Goal: Task Accomplishment & Management: Manage account settings

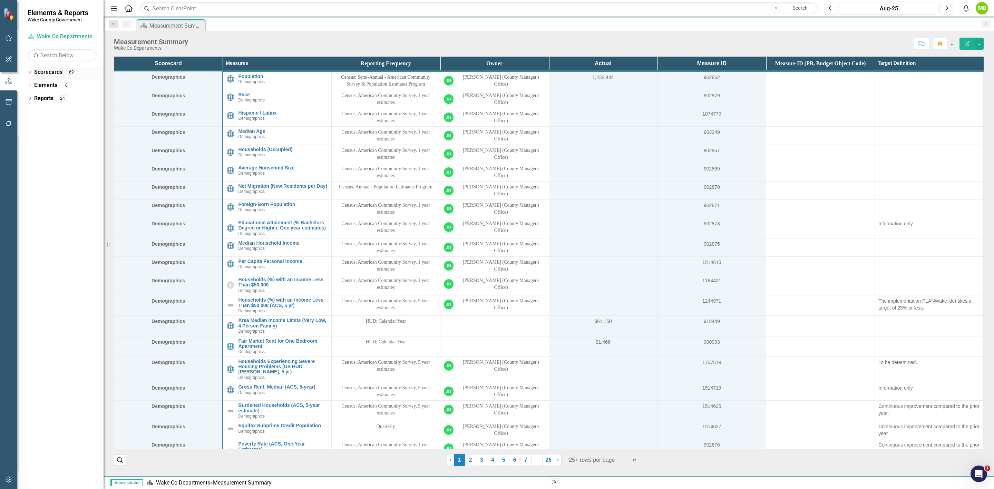
click at [30, 74] on icon at bounding box center [30, 72] width 2 height 3
click at [32, 97] on icon "Dropdown" at bounding box center [33, 98] width 5 height 4
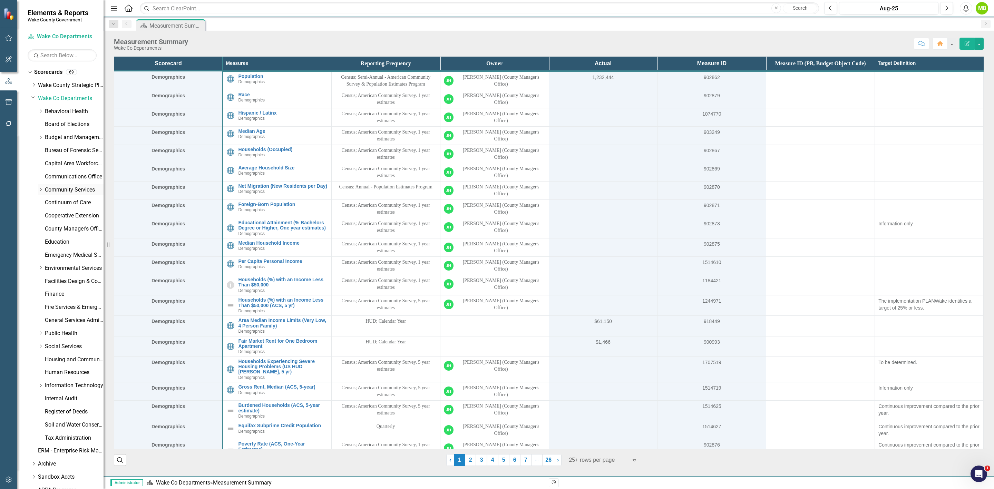
scroll to position [35, 0]
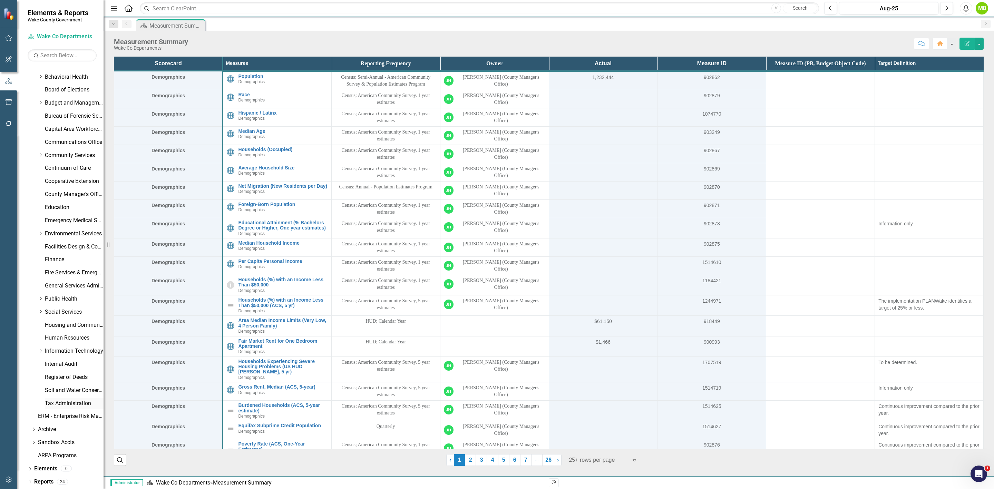
click at [68, 407] on link "Tax Administration" at bounding box center [74, 404] width 59 height 8
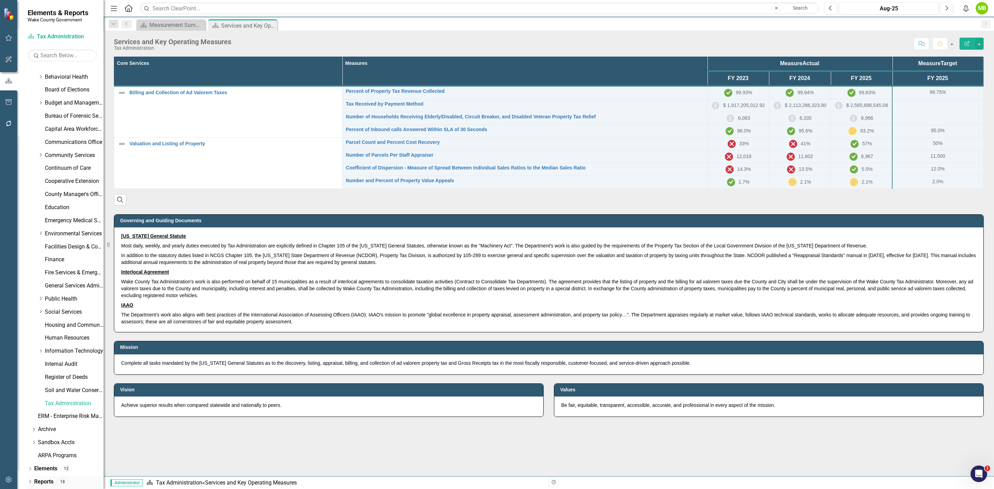
click at [43, 481] on link "Reports" at bounding box center [43, 482] width 19 height 8
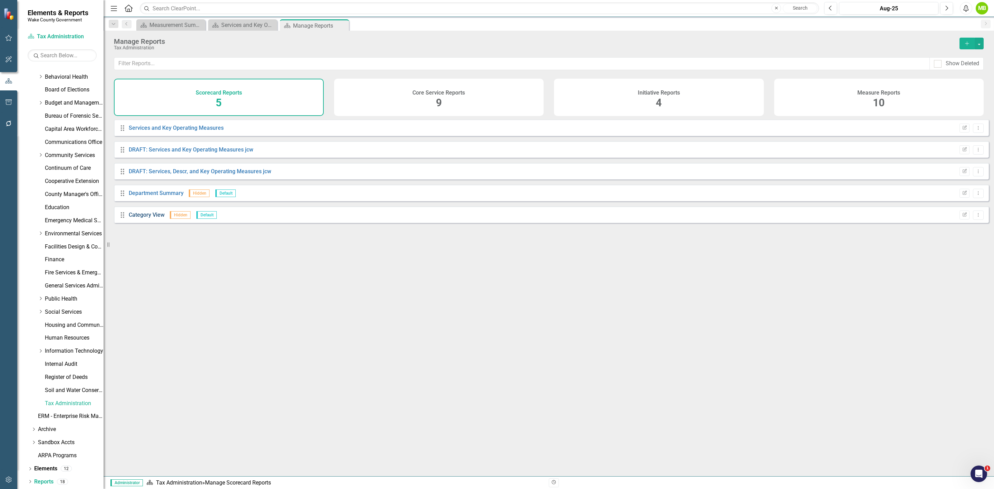
click at [148, 218] on link "Category View" at bounding box center [147, 215] width 36 height 7
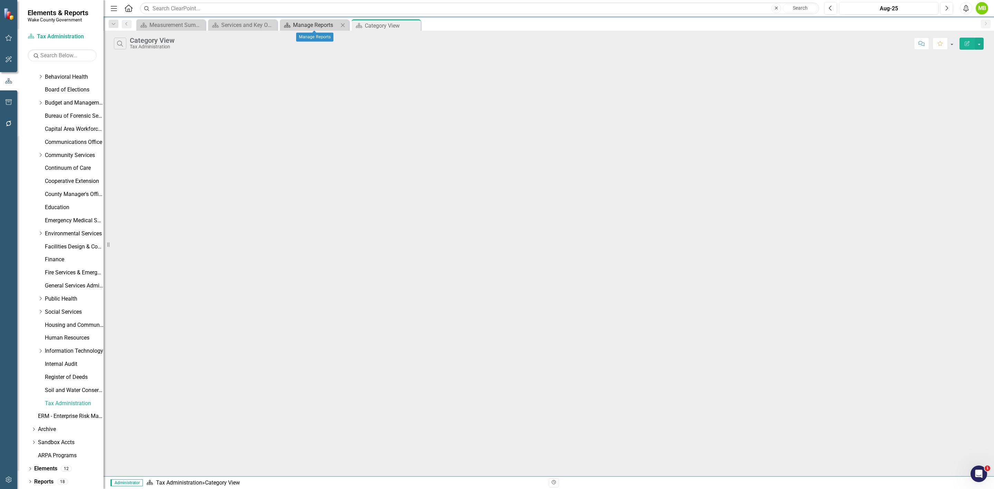
click at [307, 26] on div "Manage Reports" at bounding box center [316, 25] width 46 height 9
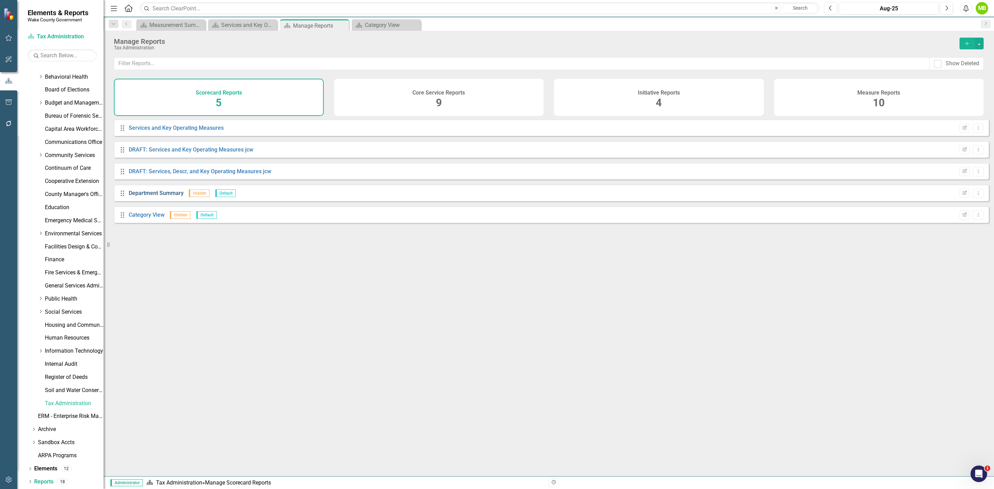
click at [179, 196] on link "Department Summary" at bounding box center [156, 193] width 55 height 7
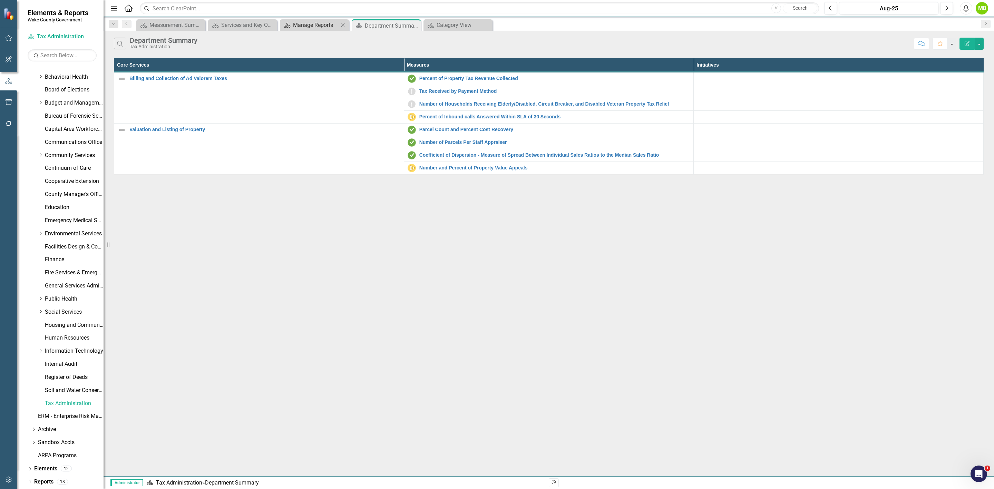
click at [311, 27] on div "Manage Reports" at bounding box center [316, 25] width 46 height 9
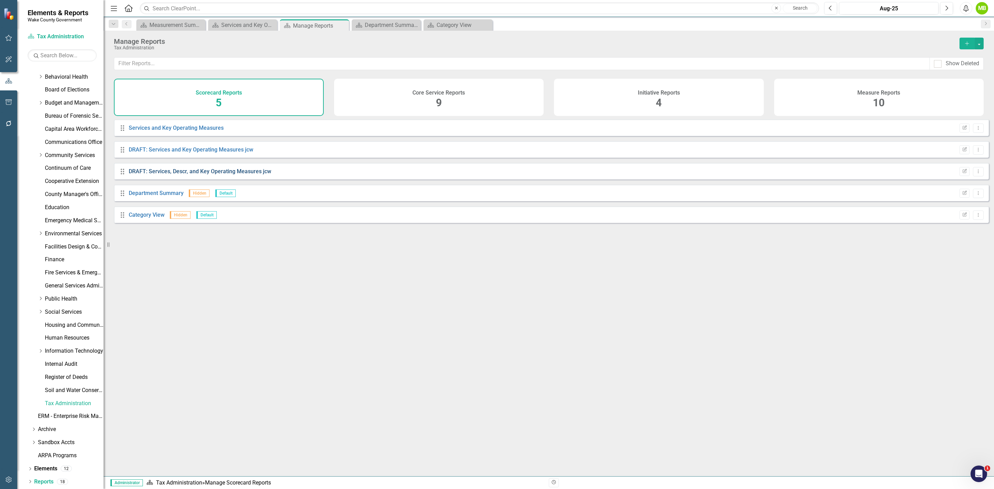
click at [194, 175] on link "DRAFT: Services, Descr, and Key Operating Measures jcw" at bounding box center [200, 171] width 143 height 7
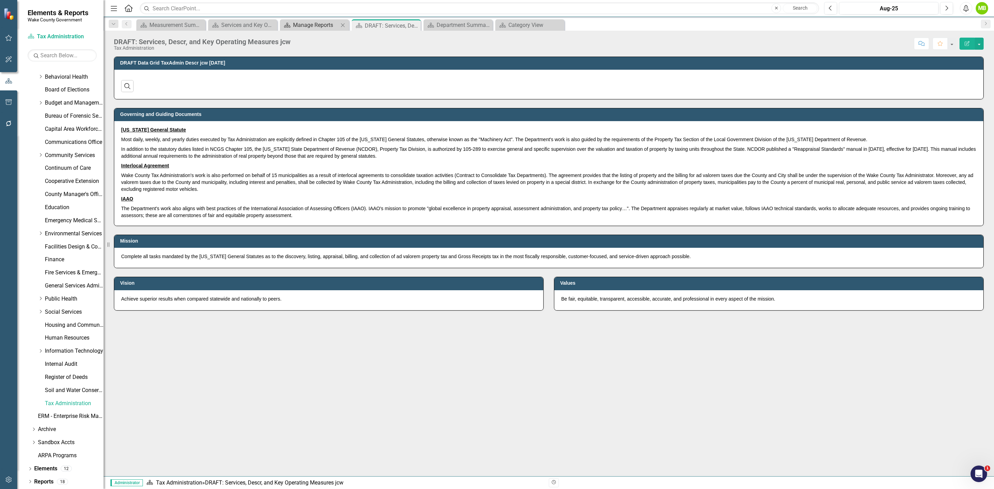
click at [316, 26] on div "Manage Reports" at bounding box center [316, 25] width 46 height 9
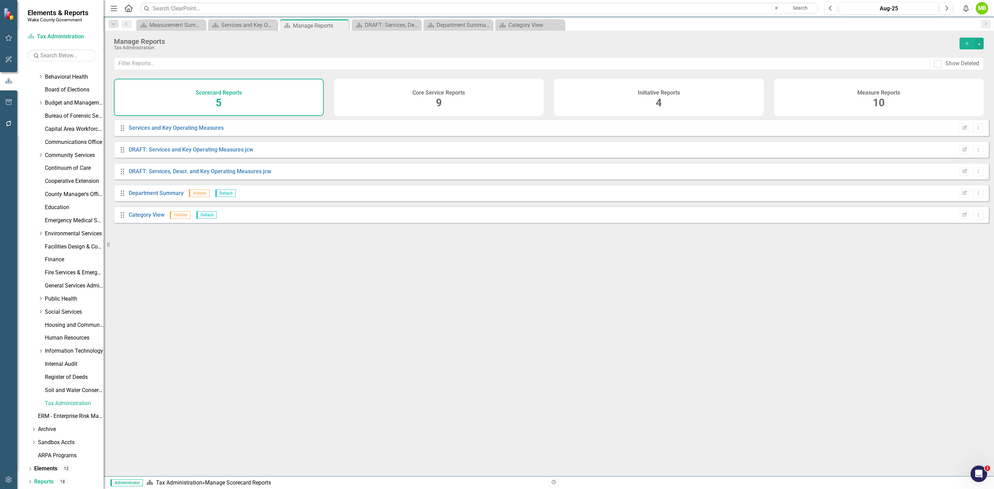
click at [462, 103] on div "Core Service Reports 9" at bounding box center [439, 97] width 210 height 37
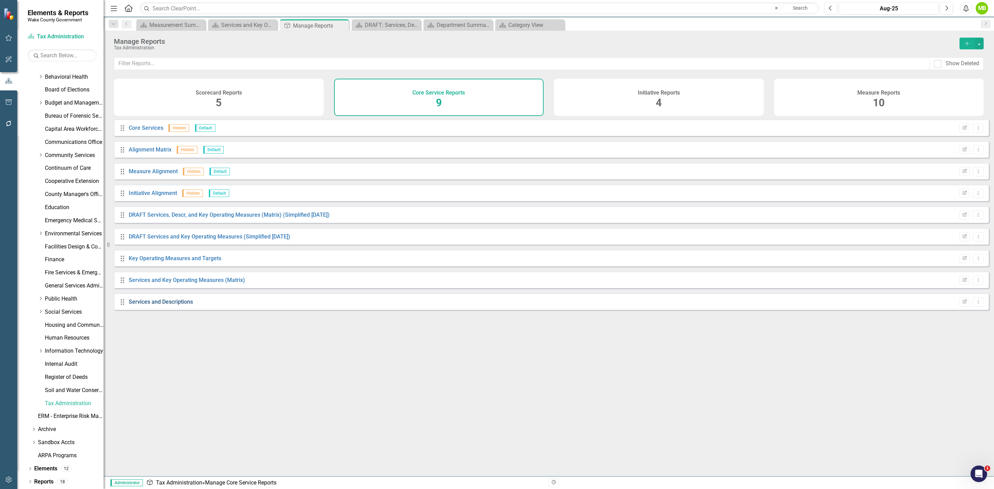
click at [163, 305] on link "Services and Descriptions" at bounding box center [161, 302] width 64 height 7
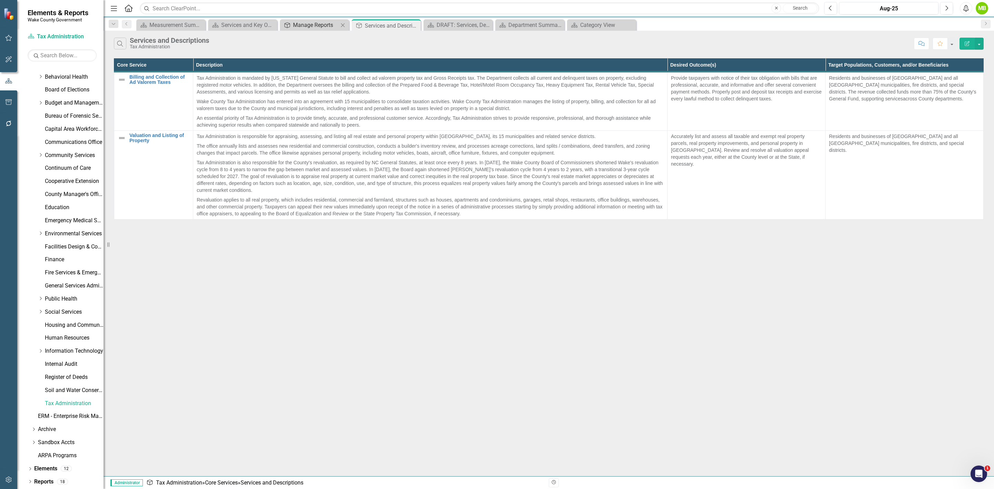
click at [316, 24] on div "Manage Reports" at bounding box center [316, 25] width 46 height 9
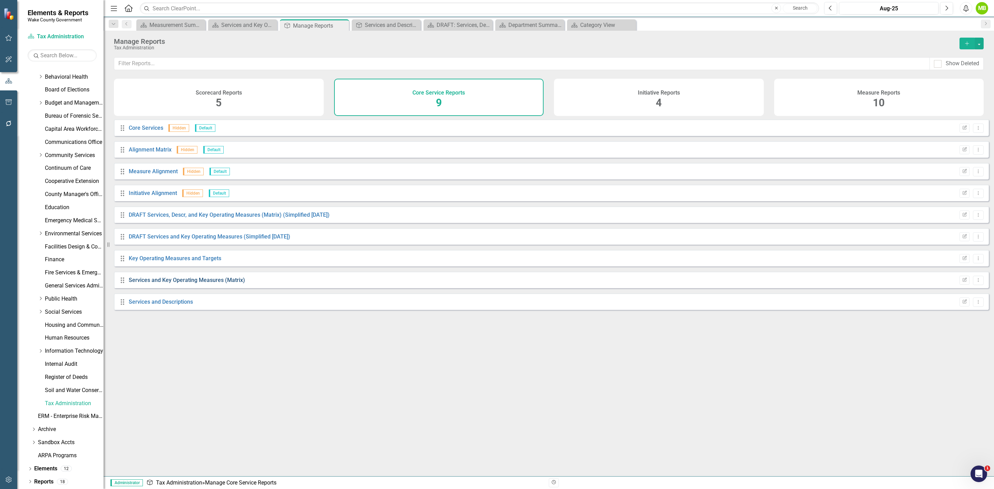
click at [192, 283] on link "Services and Key Operating Measures (Matrix)" at bounding box center [187, 280] width 116 height 7
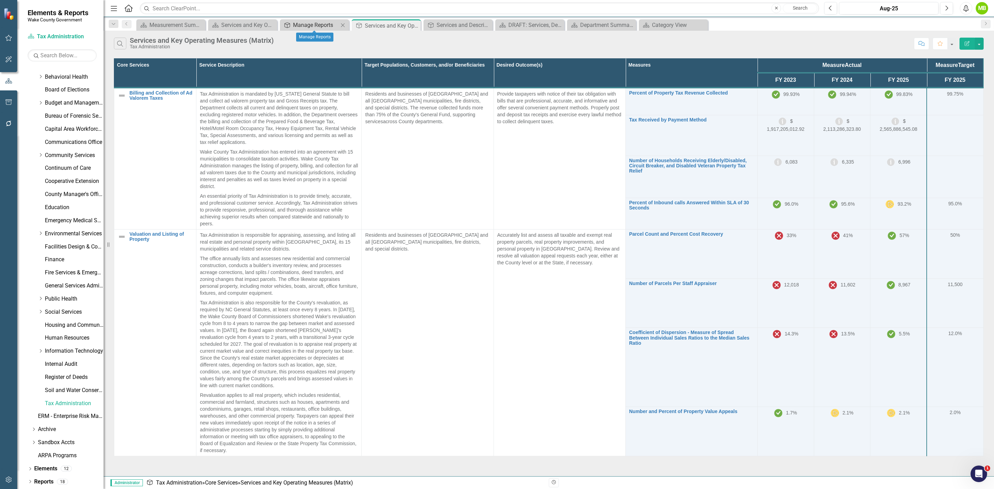
click at [302, 25] on div "Manage Reports" at bounding box center [316, 25] width 46 height 9
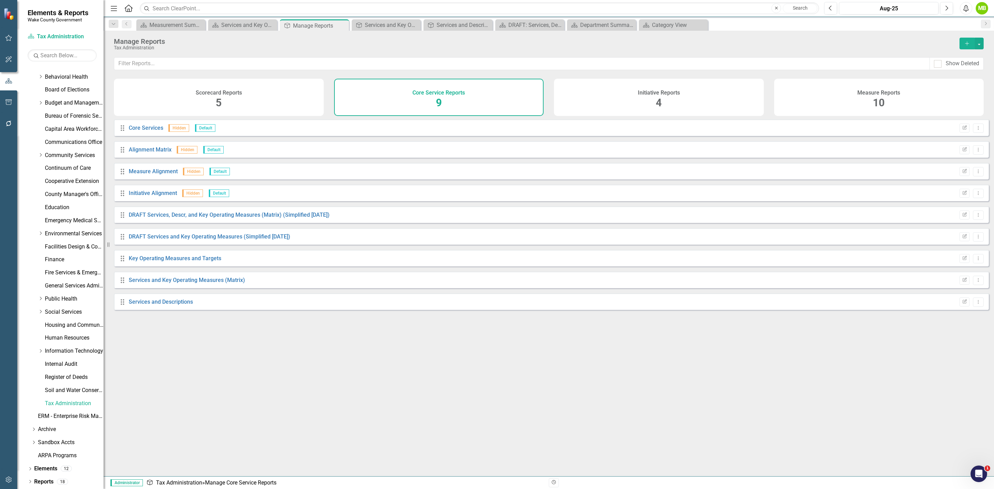
click at [851, 106] on div "Measure Reports 10" at bounding box center [879, 97] width 210 height 37
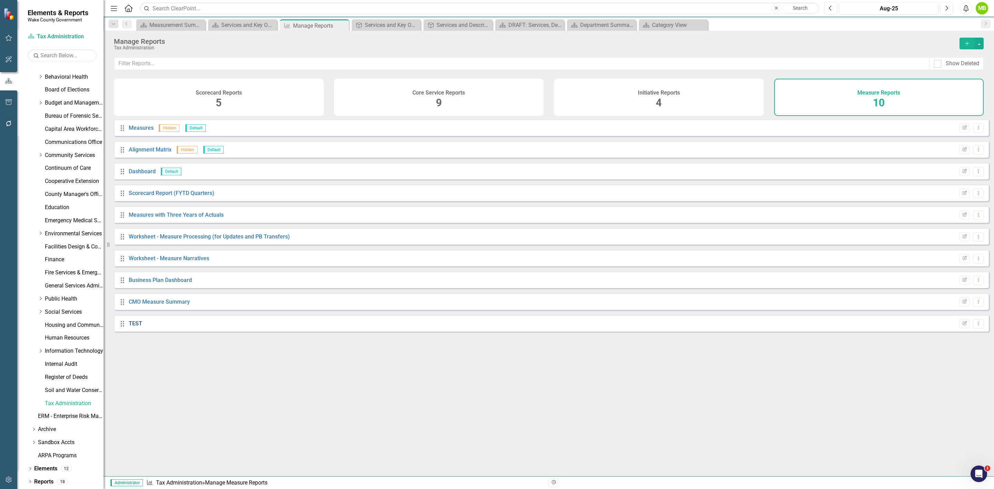
click at [138, 327] on link "TEST" at bounding box center [135, 323] width 13 height 7
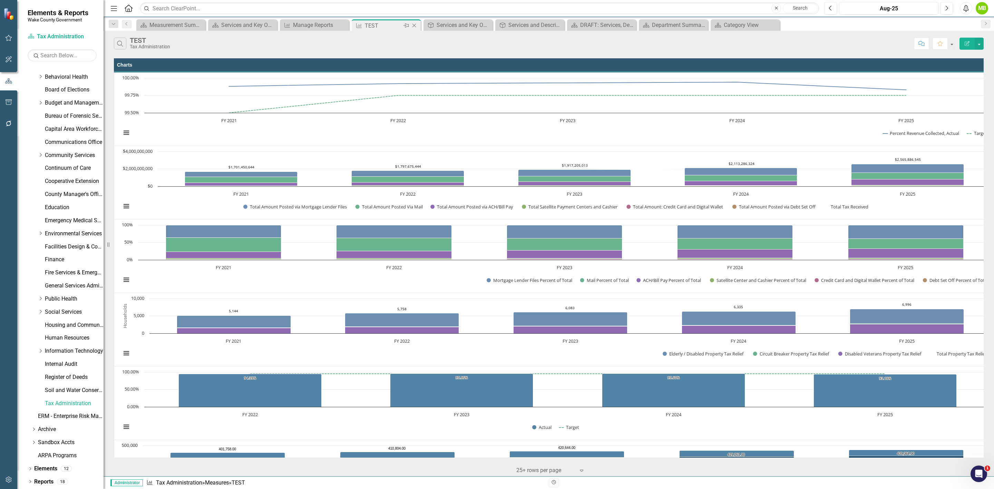
click at [416, 26] on icon "Close" at bounding box center [414, 26] width 7 height 6
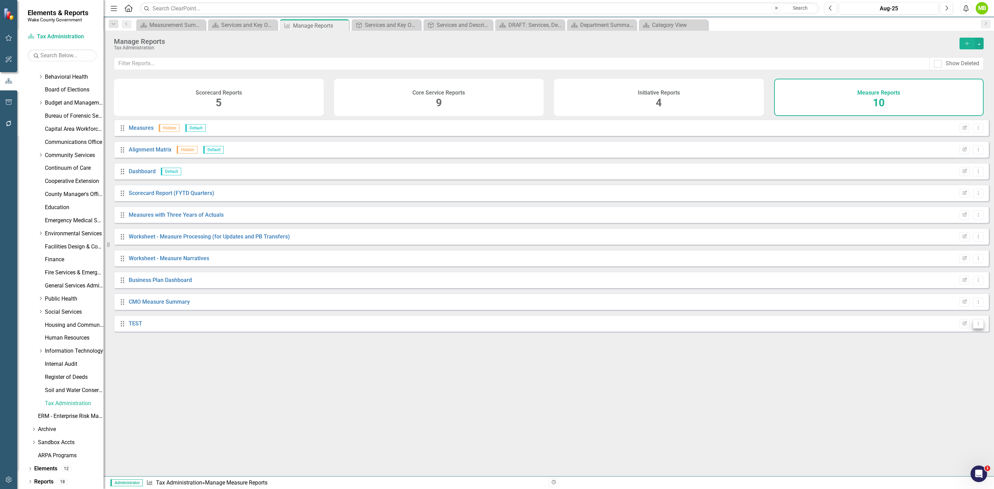
click at [975, 326] on icon "Dropdown Menu" at bounding box center [978, 323] width 6 height 4
click at [956, 377] on link "Trash Delete Report" at bounding box center [949, 379] width 57 height 13
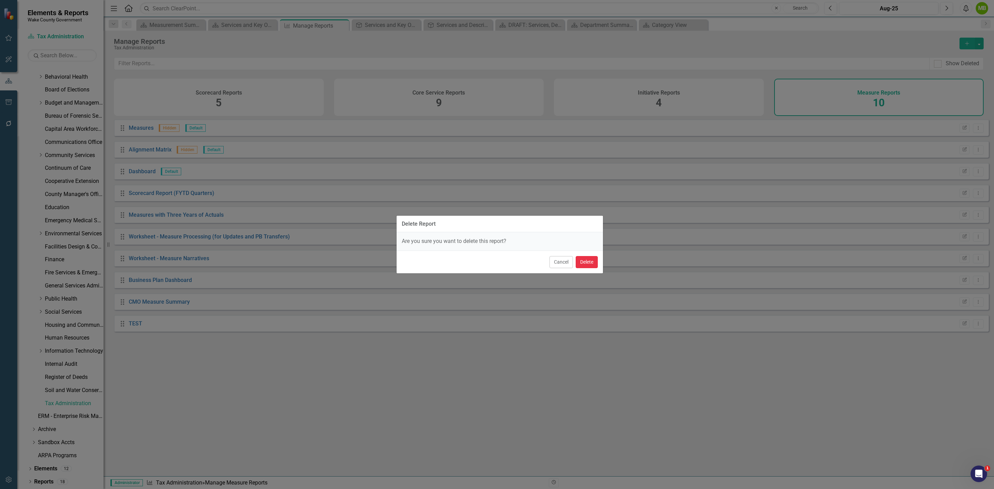
click at [587, 263] on button "Delete" at bounding box center [587, 262] width 22 height 12
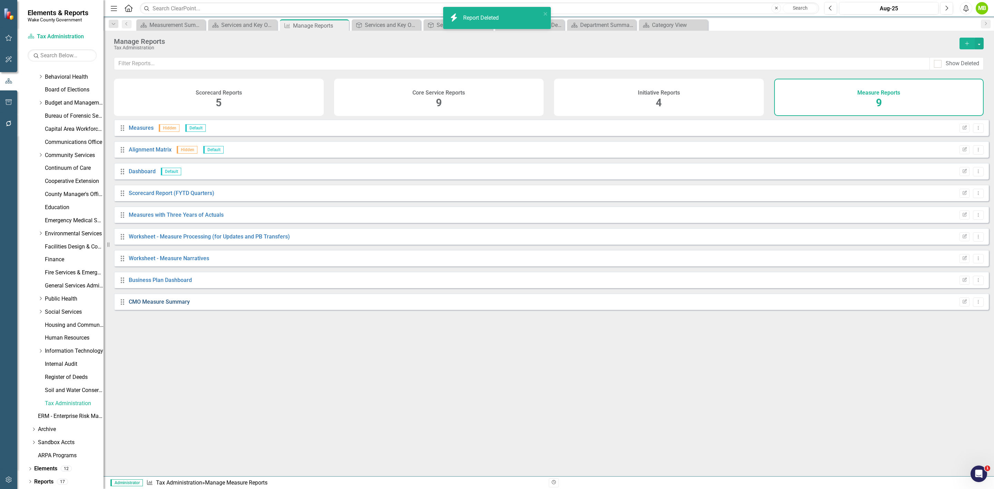
click at [154, 305] on link "CMO Measure Summary" at bounding box center [159, 302] width 61 height 7
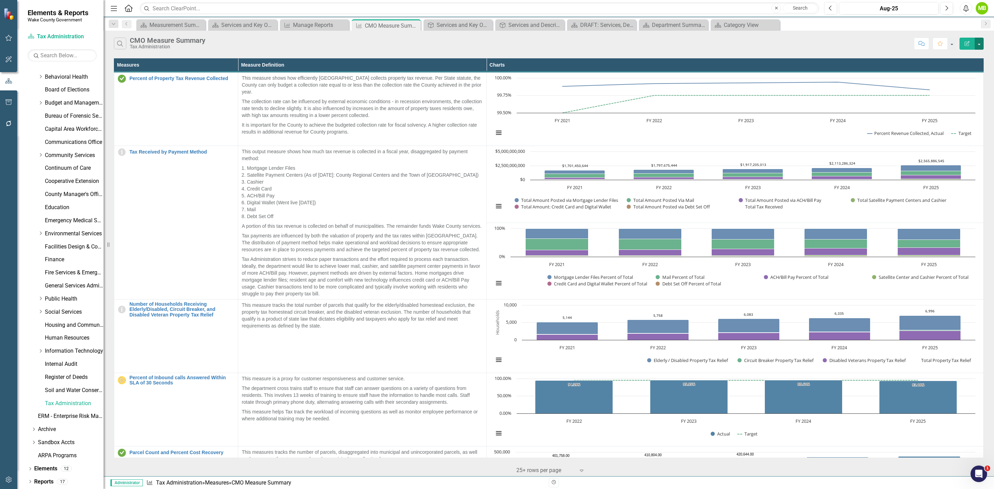
click at [979, 45] on button "button" at bounding box center [979, 44] width 9 height 12
click at [973, 59] on link "Edit Report Edit Report" at bounding box center [956, 57] width 55 height 13
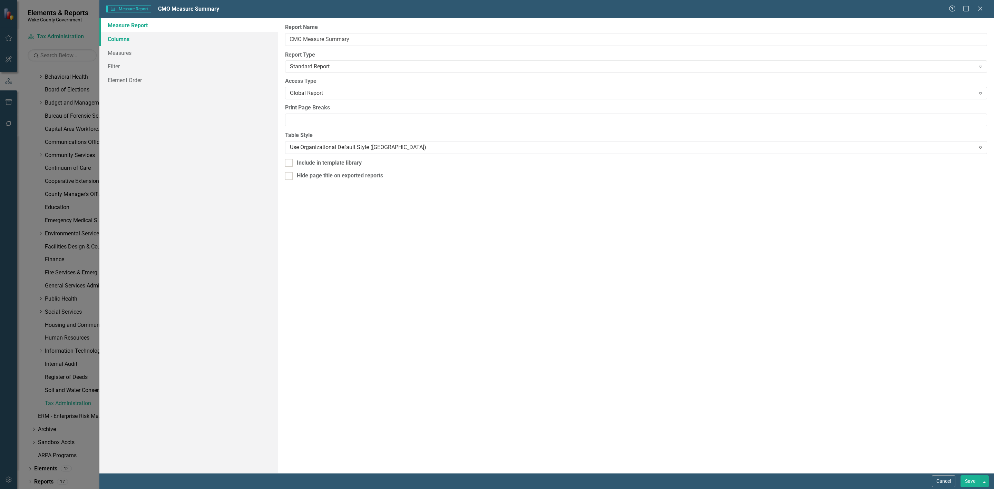
click at [120, 37] on link "Columns" at bounding box center [188, 39] width 179 height 14
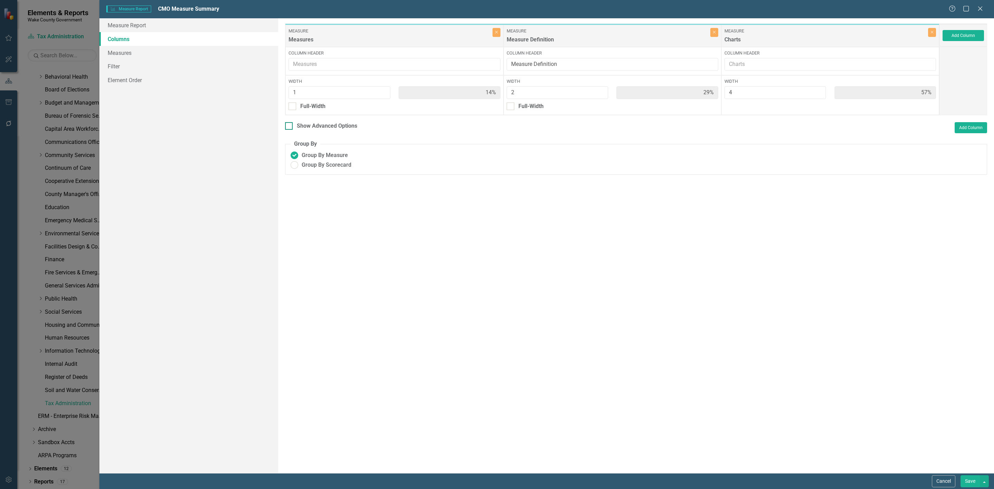
click at [289, 127] on div at bounding box center [289, 126] width 8 height 8
click at [289, 127] on input "Show Advanced Options" at bounding box center [287, 124] width 4 height 4
checkbox input "true"
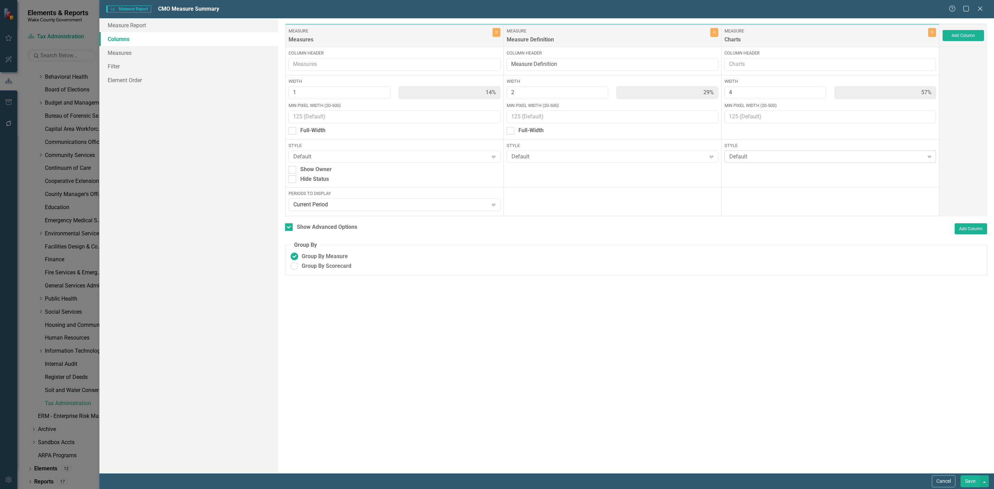
click at [749, 156] on div "Default" at bounding box center [826, 157] width 195 height 8
click at [946, 480] on button "Cancel" at bounding box center [943, 481] width 23 height 12
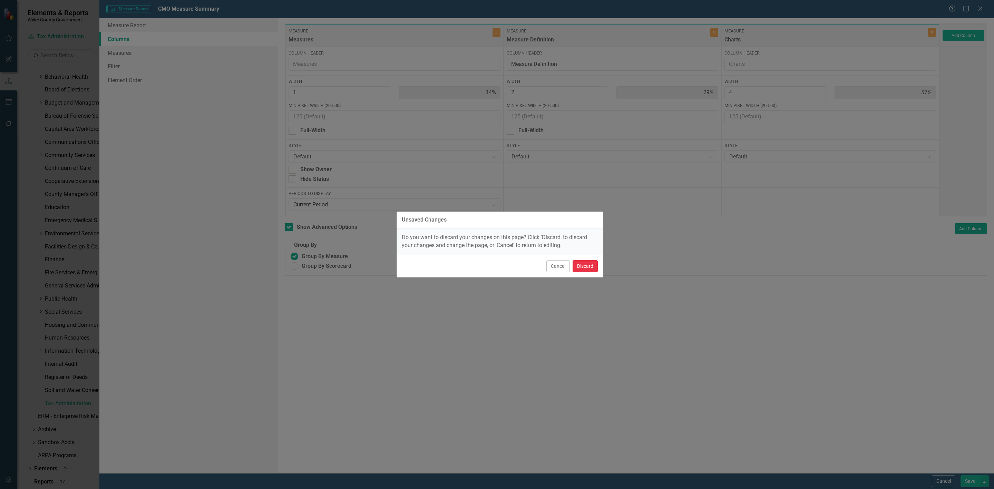
click at [591, 268] on button "Discard" at bounding box center [585, 266] width 25 height 12
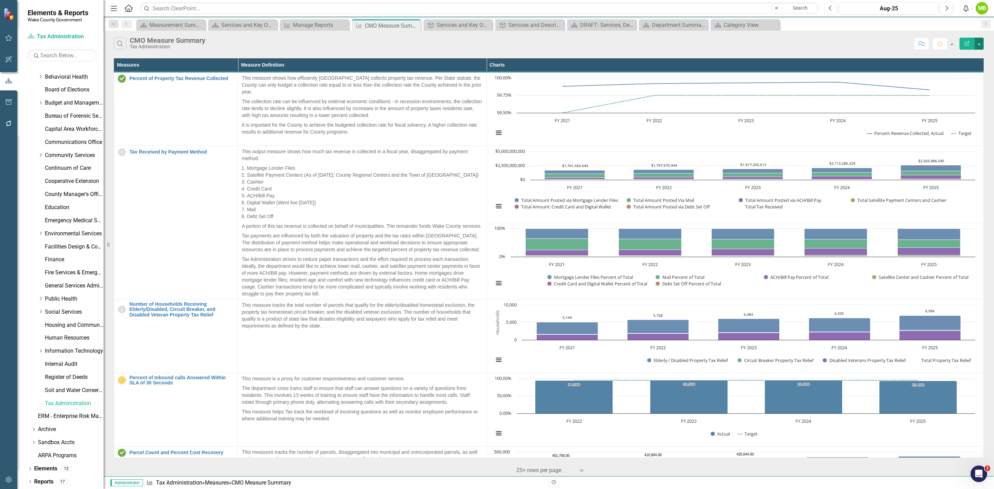
click at [979, 49] on button "button" at bounding box center [979, 44] width 9 height 12
click at [969, 57] on link "Edit Report Edit Report" at bounding box center [956, 57] width 55 height 13
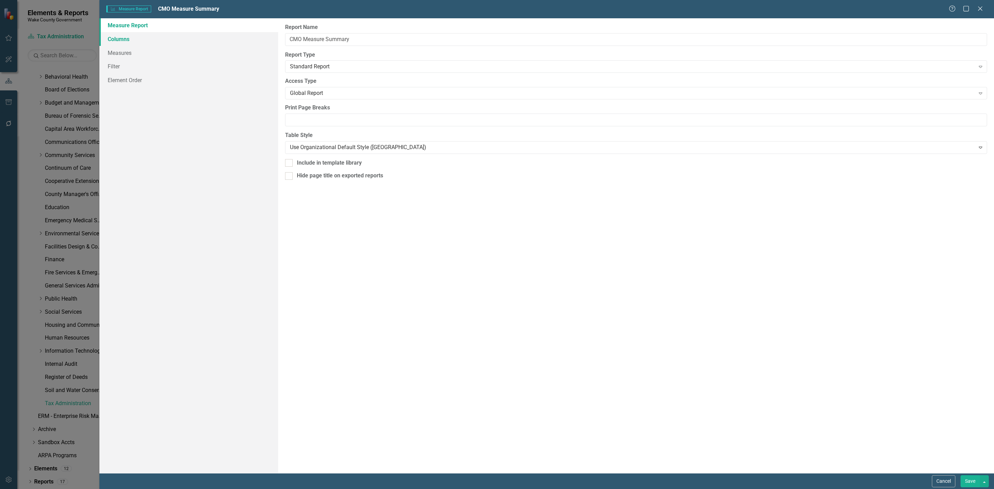
click at [110, 39] on link "Columns" at bounding box center [188, 39] width 179 height 14
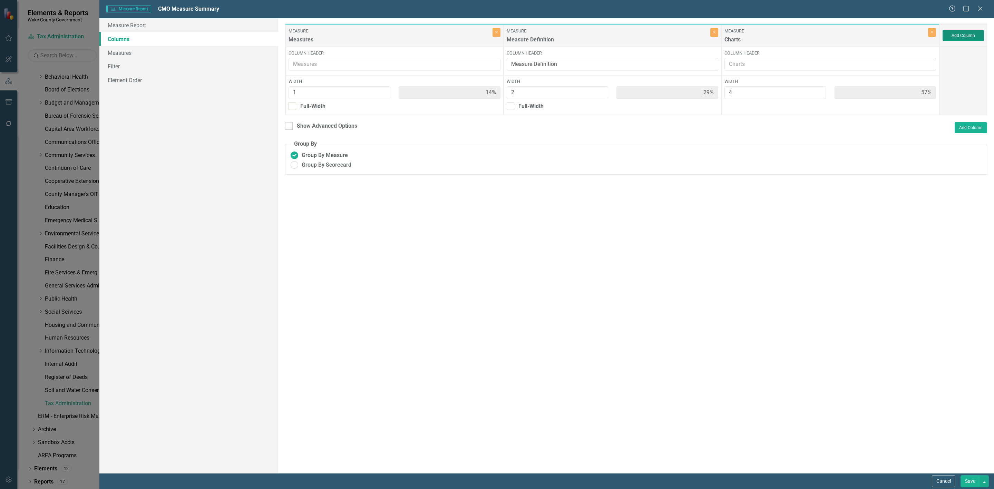
click at [968, 38] on button "Add Column" at bounding box center [963, 35] width 41 height 11
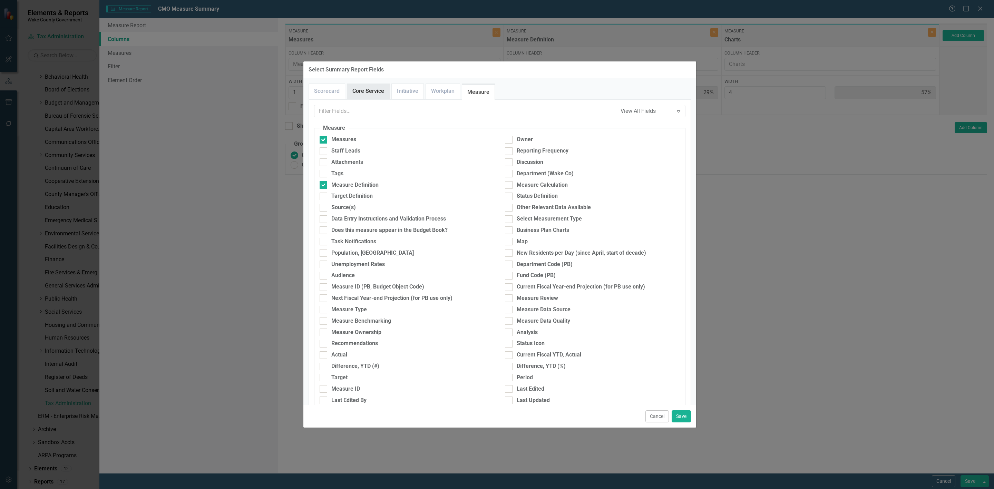
click at [355, 95] on link "Core Service" at bounding box center [368, 91] width 42 height 15
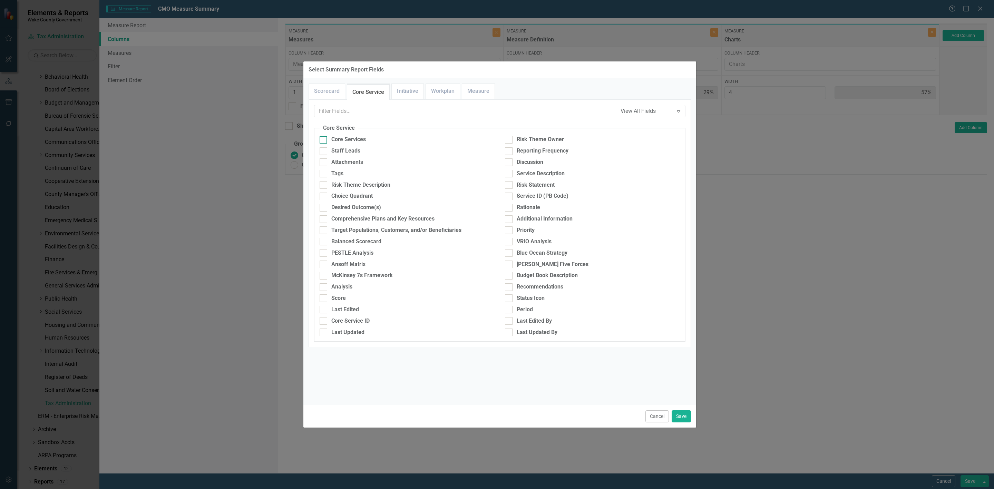
click at [344, 139] on div "Core Services" at bounding box center [348, 140] width 35 height 8
click at [324, 139] on input "Core Services" at bounding box center [322, 138] width 4 height 4
checkbox input "true"
click at [682, 419] on button "Save" at bounding box center [681, 416] width 19 height 12
type input "13%"
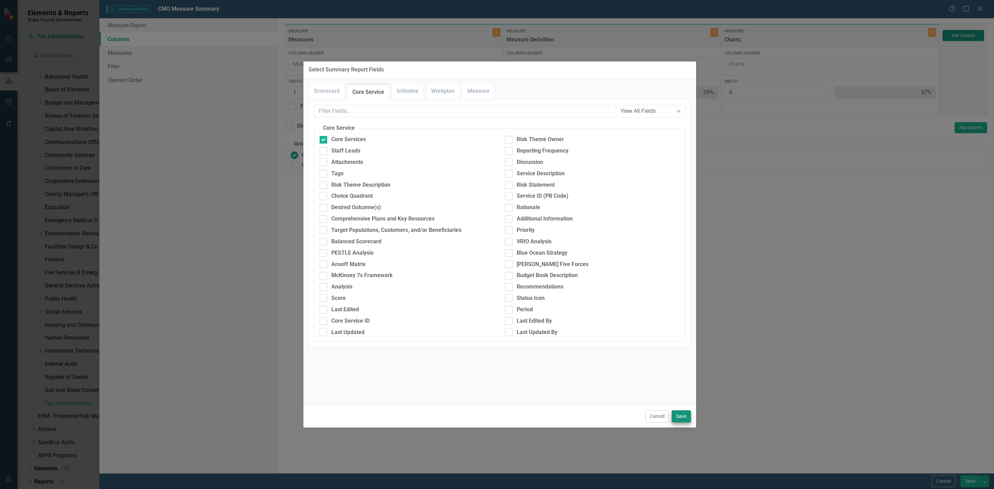
type input "25%"
type input "50%"
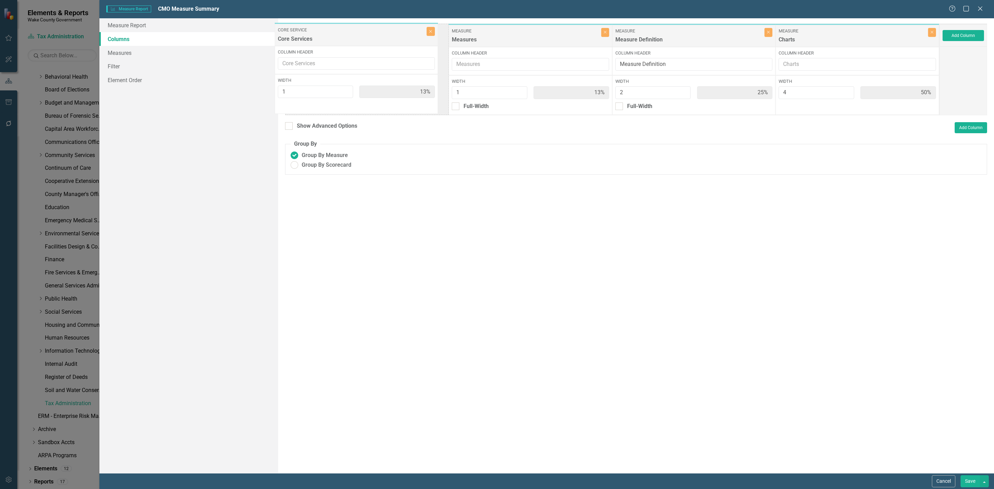
drag, startPoint x: 819, startPoint y: 41, endPoint x: 318, endPoint y: 40, distance: 500.8
click at [318, 40] on div "Measure Measures Close Column Header Width 1 13% Full-Width Measure Measure Def…" at bounding box center [612, 69] width 654 height 92
click at [456, 109] on div at bounding box center [456, 106] width 8 height 8
click at [456, 107] on input "Full-Width" at bounding box center [454, 104] width 4 height 4
checkbox input "true"
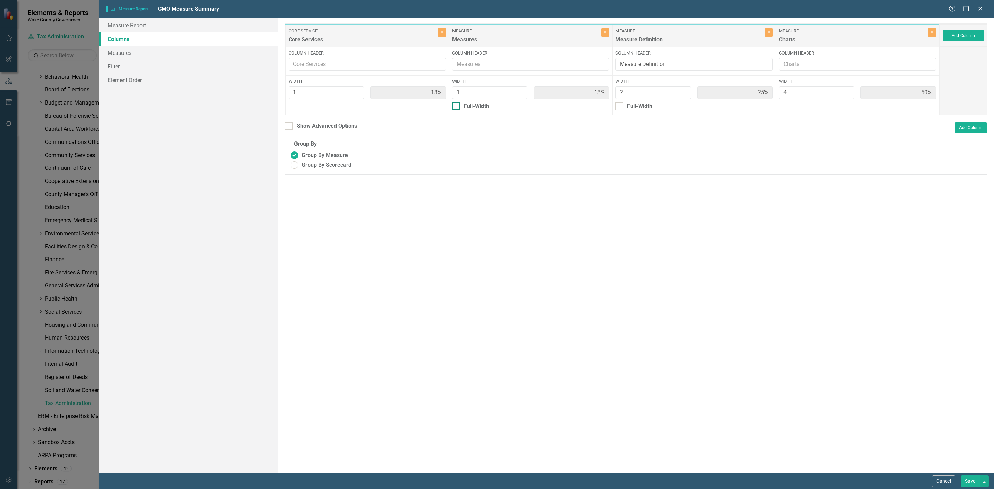
type input "14%"
type input "100%"
type input "29%"
type input "57%"
click at [970, 485] on button "Save" at bounding box center [969, 481] width 19 height 12
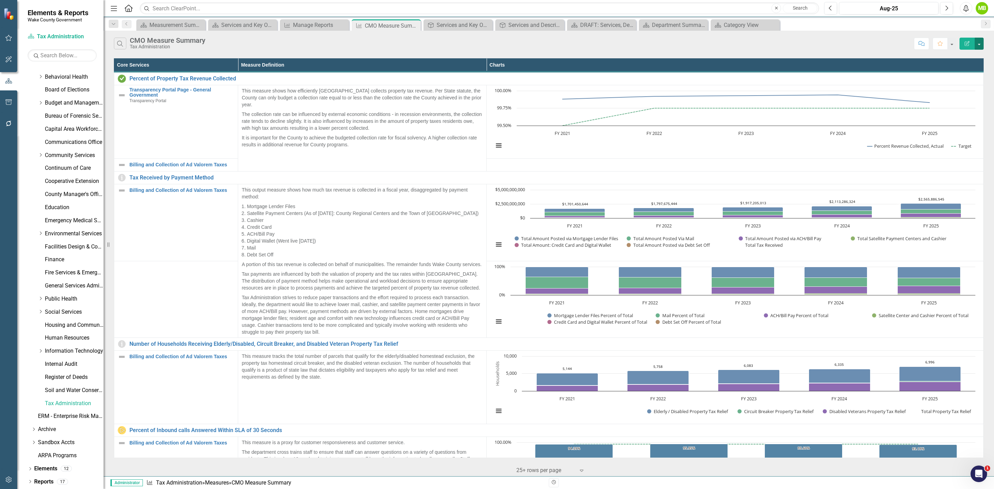
click at [976, 42] on button "button" at bounding box center [979, 44] width 9 height 12
click at [970, 52] on link "Edit Report Edit Report" at bounding box center [956, 57] width 55 height 13
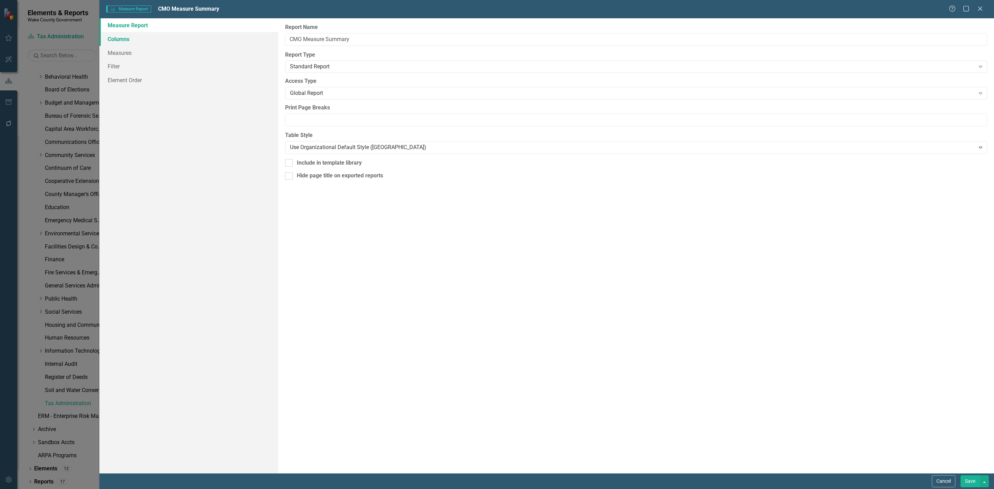
click at [115, 40] on link "Columns" at bounding box center [188, 39] width 179 height 14
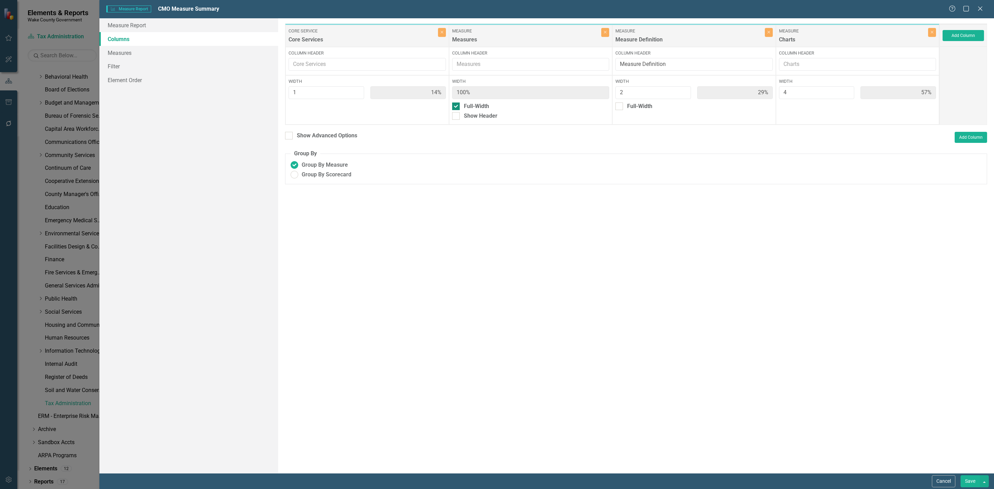
click at [459, 106] on div at bounding box center [456, 106] width 8 height 8
click at [457, 106] on input "Full-Width" at bounding box center [454, 104] width 4 height 4
checkbox input "false"
type input "13%"
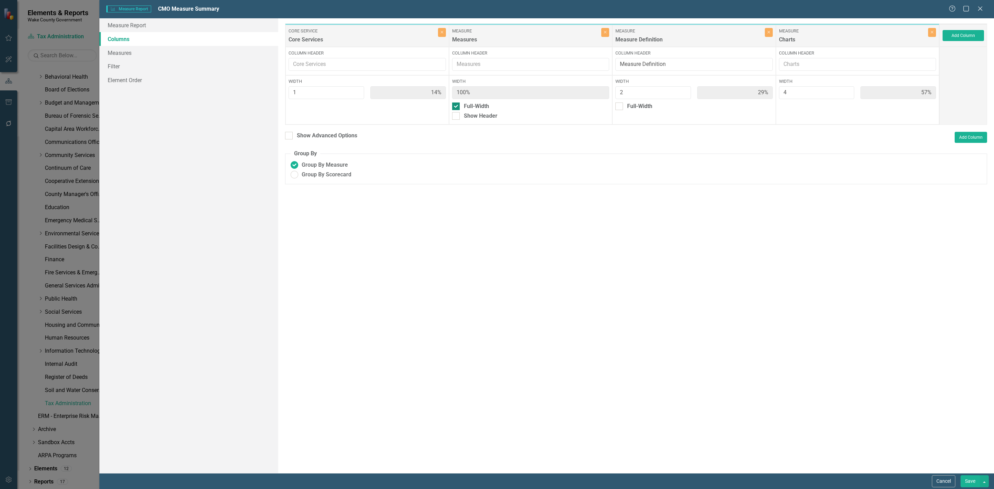
type input "25%"
type input "50%"
click at [974, 486] on button "Save" at bounding box center [969, 481] width 19 height 12
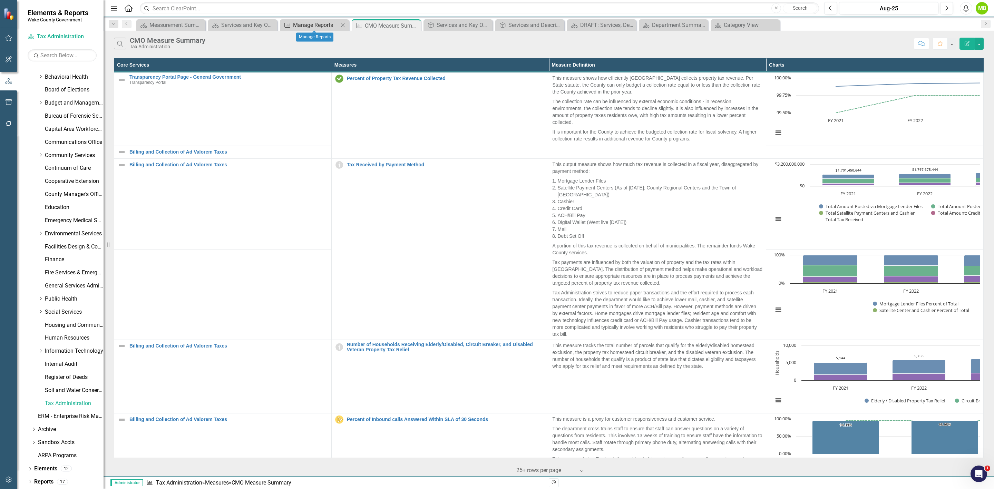
click at [318, 24] on div "Manage Reports" at bounding box center [316, 25] width 46 height 9
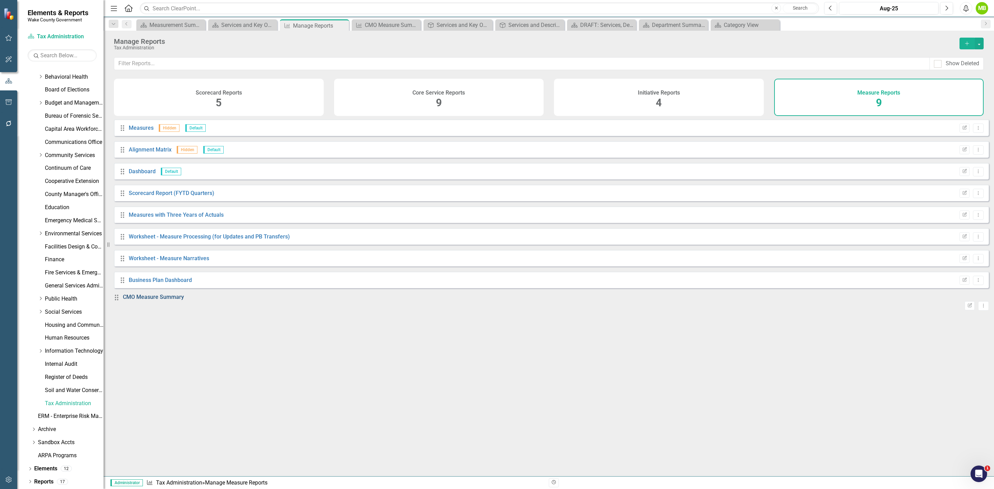
click at [156, 300] on link "CMO Measure Summary" at bounding box center [153, 297] width 61 height 7
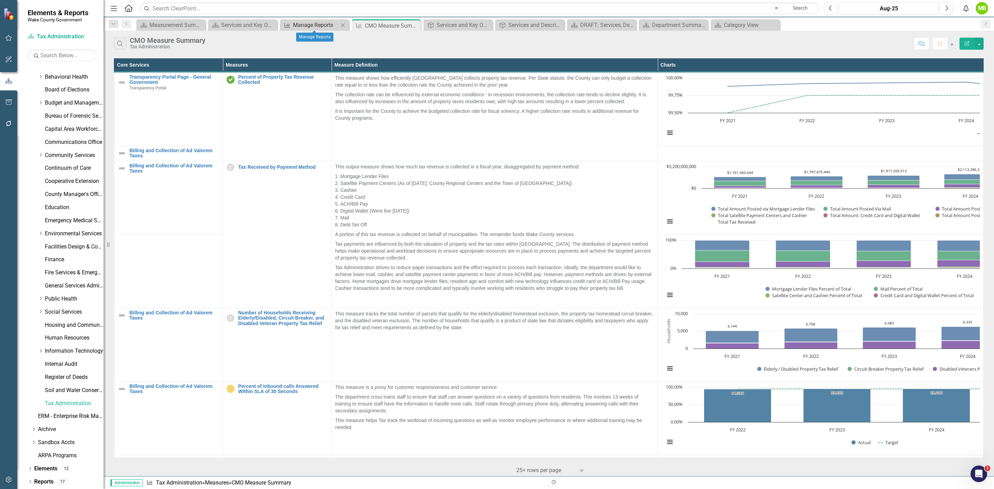
click at [314, 28] on div "Manage Reports" at bounding box center [316, 25] width 46 height 9
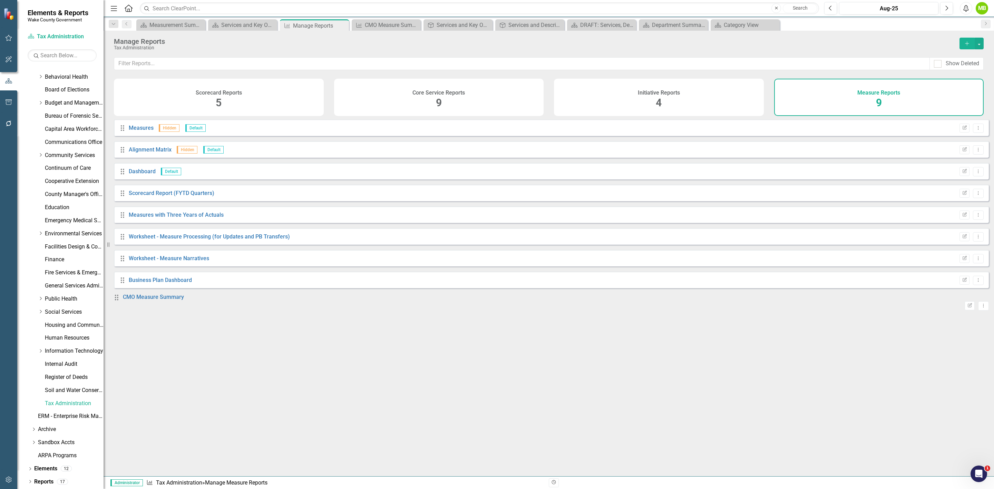
click at [442, 105] on div "Core Service Reports 9" at bounding box center [439, 97] width 210 height 37
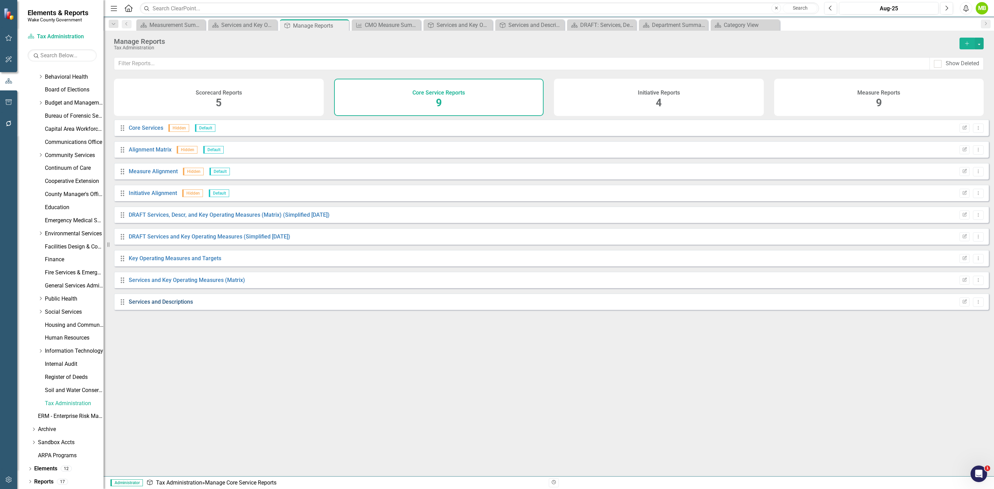
click at [164, 305] on link "Services and Descriptions" at bounding box center [161, 302] width 64 height 7
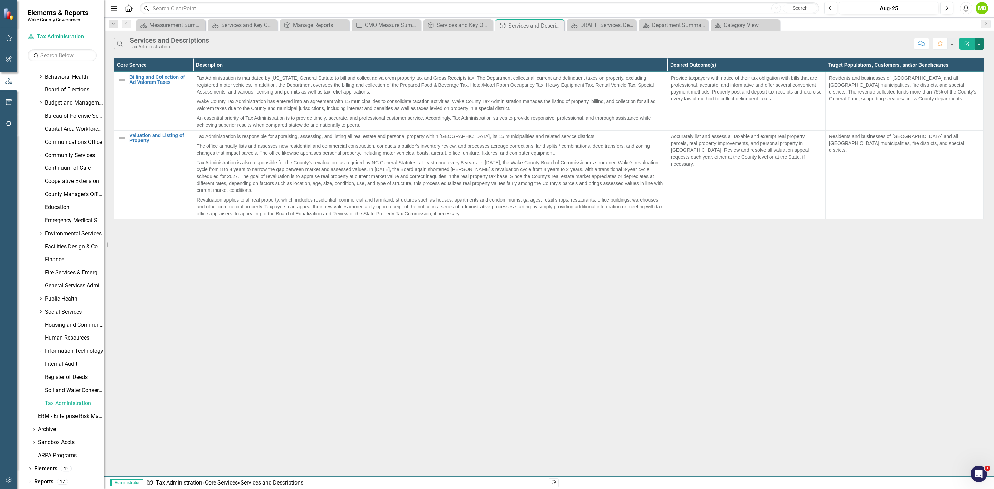
click at [980, 39] on button "button" at bounding box center [979, 44] width 9 height 12
click at [972, 53] on link "Edit Report Edit Report" at bounding box center [956, 57] width 55 height 13
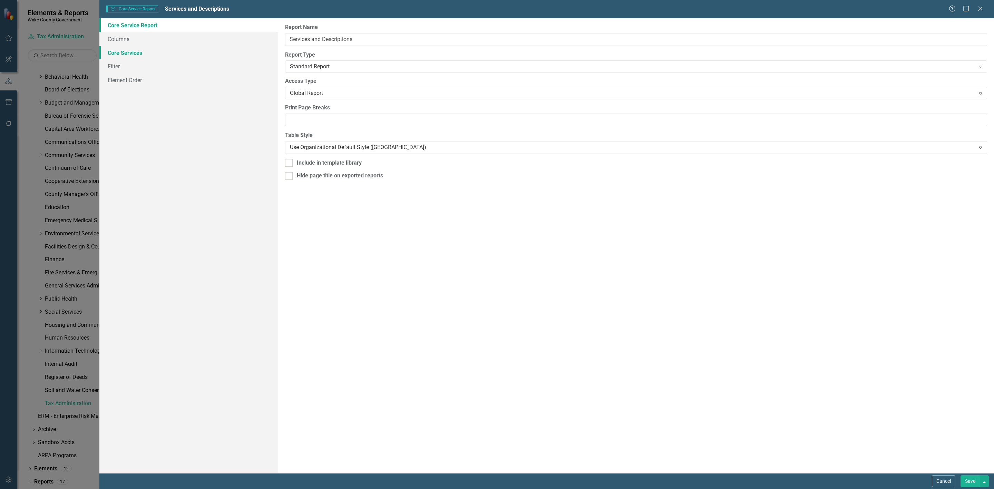
click at [132, 51] on link "Core Services" at bounding box center [188, 53] width 179 height 14
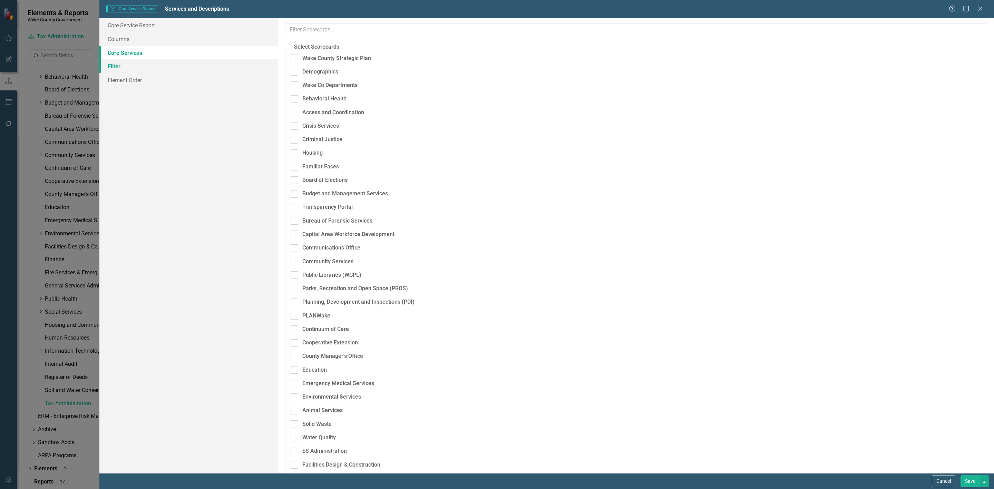
click at [136, 66] on link "Filter" at bounding box center [188, 66] width 179 height 14
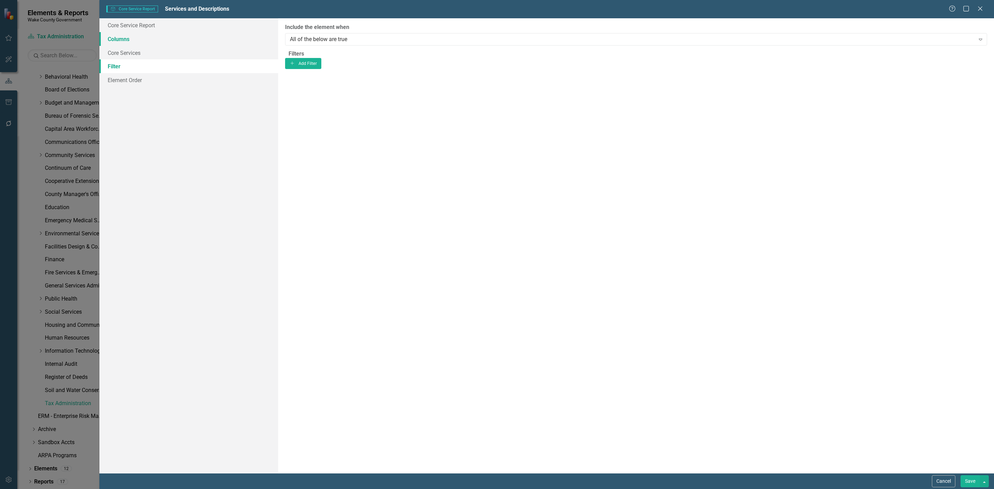
click at [135, 42] on link "Columns" at bounding box center [188, 39] width 179 height 14
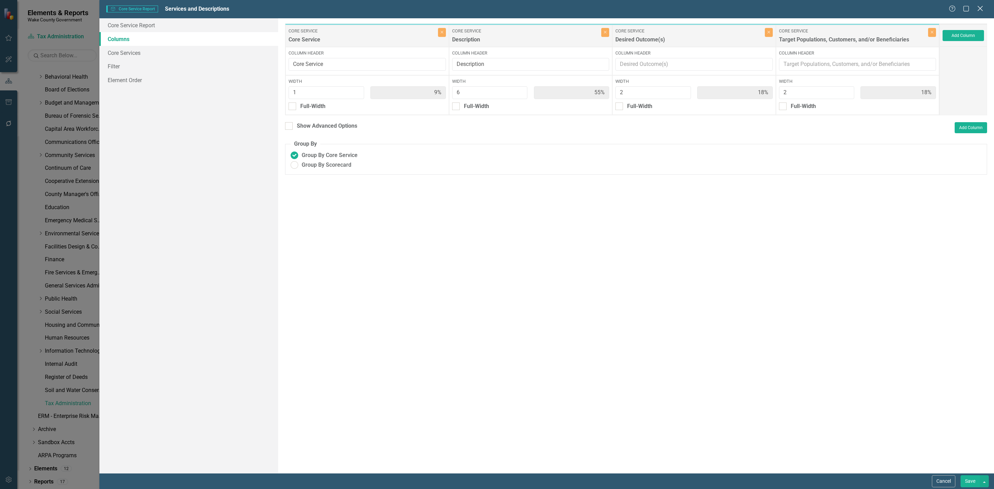
click at [981, 9] on icon "Close" at bounding box center [980, 8] width 9 height 7
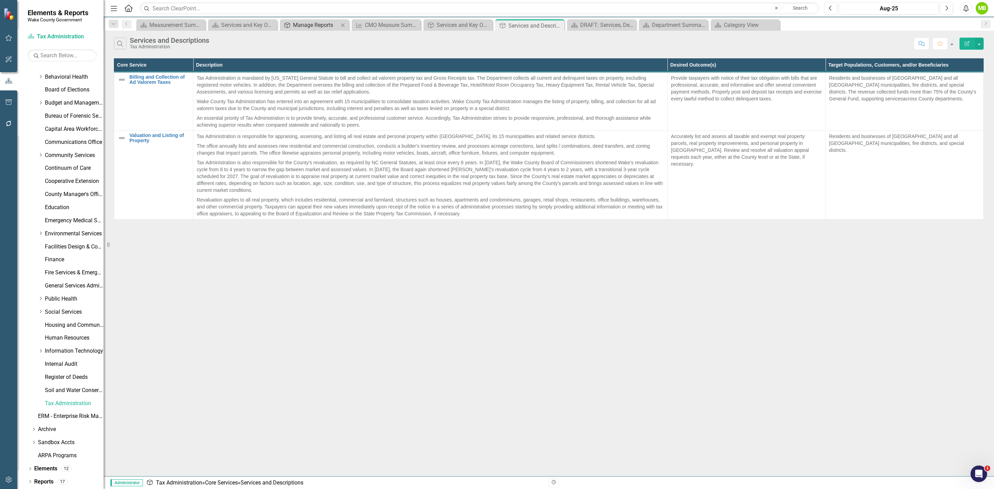
click at [307, 24] on div "Manage Reports" at bounding box center [316, 25] width 46 height 9
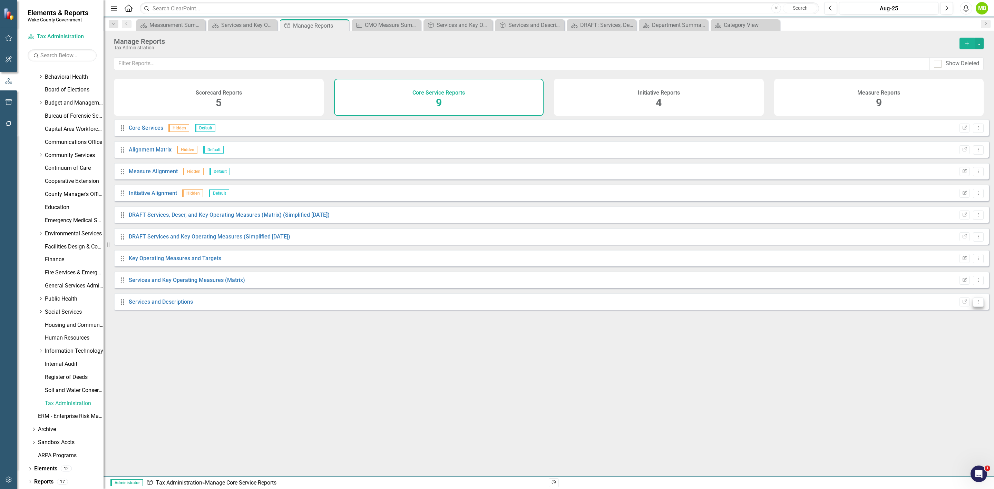
click at [977, 307] on button "Dropdown Menu" at bounding box center [978, 301] width 11 height 9
click at [968, 315] on link "Edit Report Edit Report" at bounding box center [949, 319] width 57 height 13
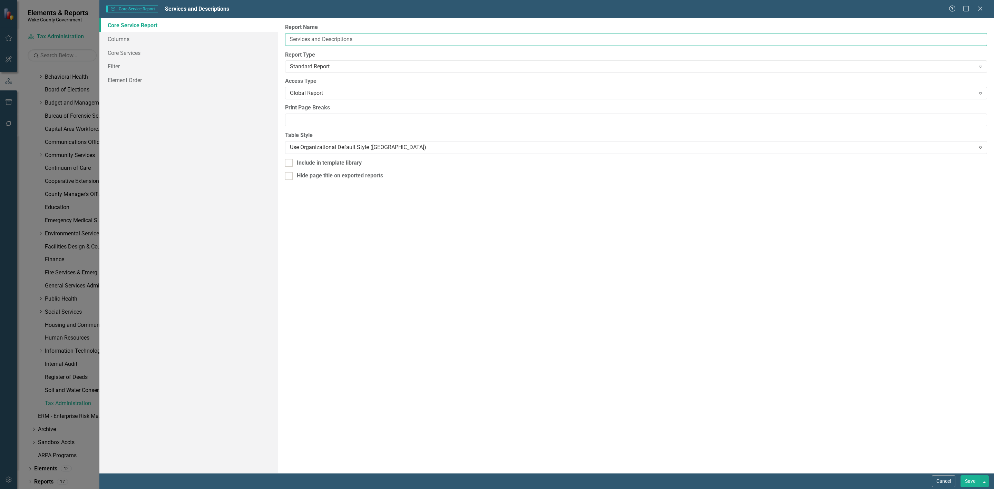
click at [393, 38] on input "Services and Descriptions" at bounding box center [636, 39] width 702 height 13
type input "Services with Measures"
click at [960, 475] on button "Save" at bounding box center [969, 481] width 19 height 12
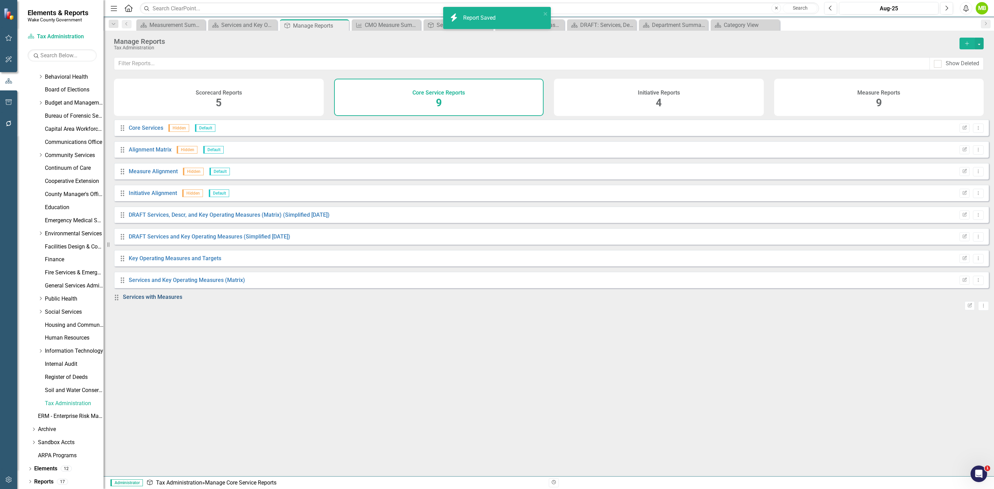
click at [146, 300] on link "Services with Measures" at bounding box center [152, 297] width 59 height 7
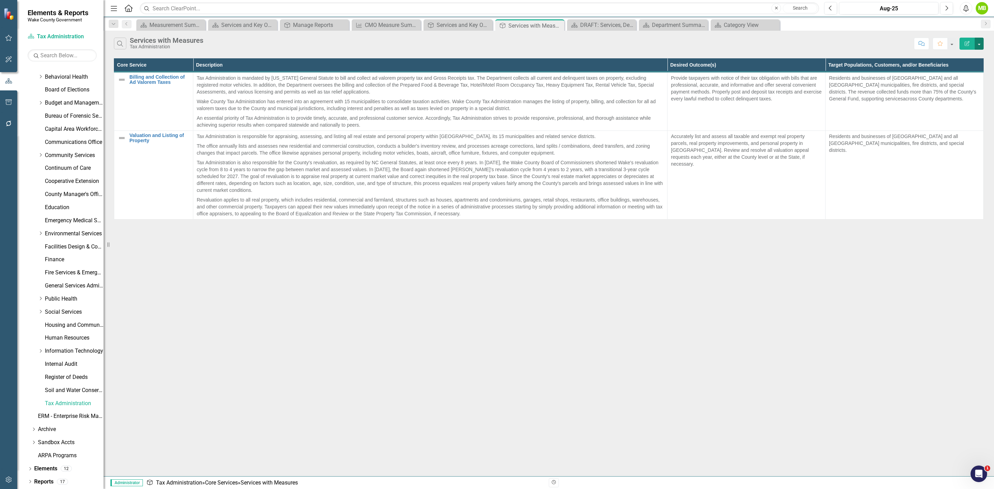
click at [976, 43] on button "button" at bounding box center [979, 44] width 9 height 12
click at [969, 51] on link "Edit Report Edit Report" at bounding box center [956, 57] width 55 height 13
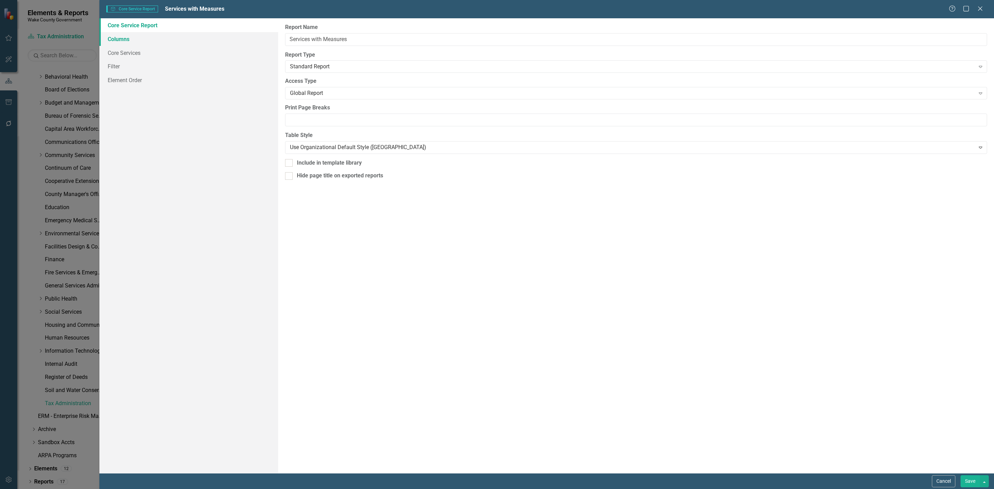
click at [128, 42] on link "Columns" at bounding box center [188, 39] width 179 height 14
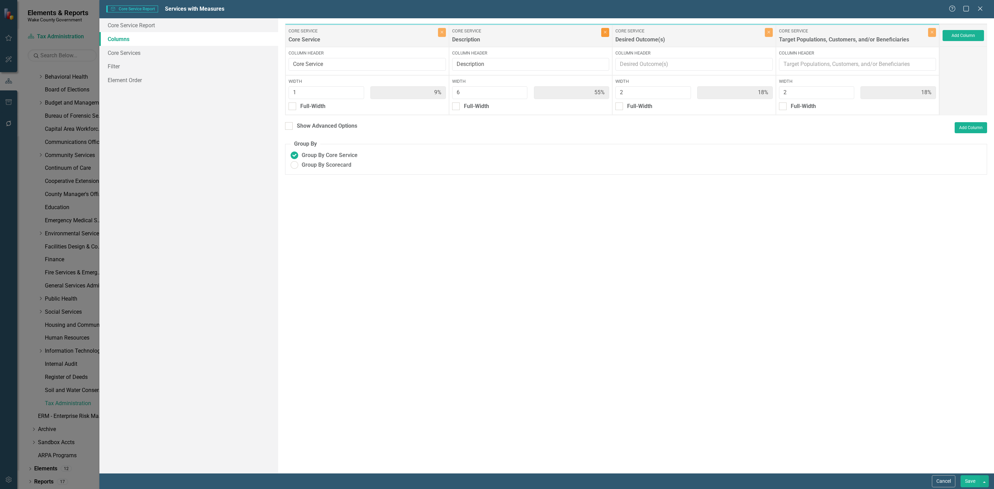
click at [604, 36] on button "Close" at bounding box center [605, 32] width 8 height 9
type input "20%"
type input "40%"
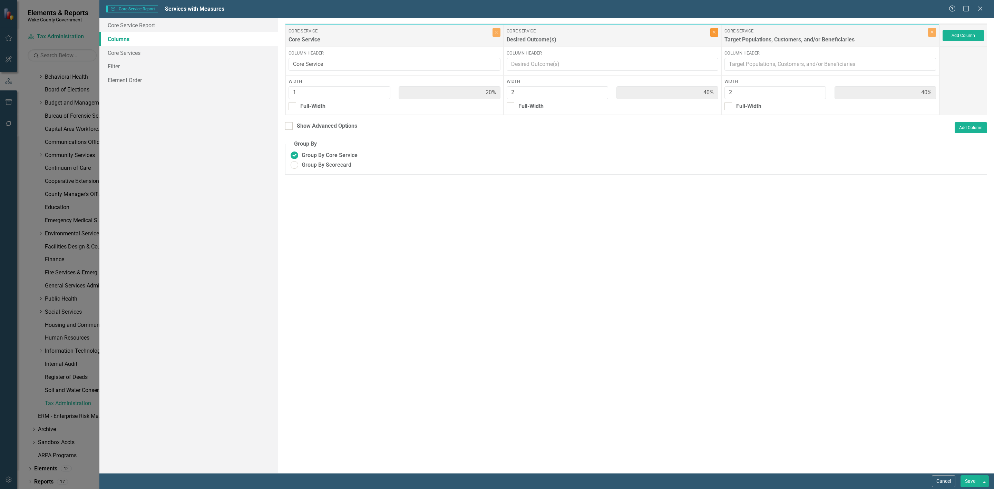
click at [714, 36] on button "Close" at bounding box center [714, 32] width 8 height 9
type input "33%"
type input "67%"
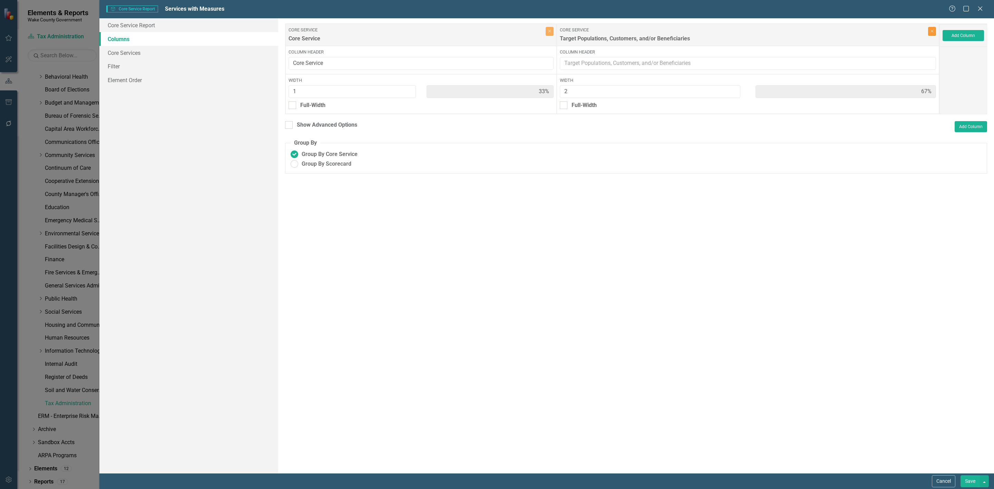
click at [935, 34] on button "Close" at bounding box center [932, 31] width 8 height 9
type input "100%"
click at [957, 35] on button "Add Column" at bounding box center [963, 35] width 41 height 11
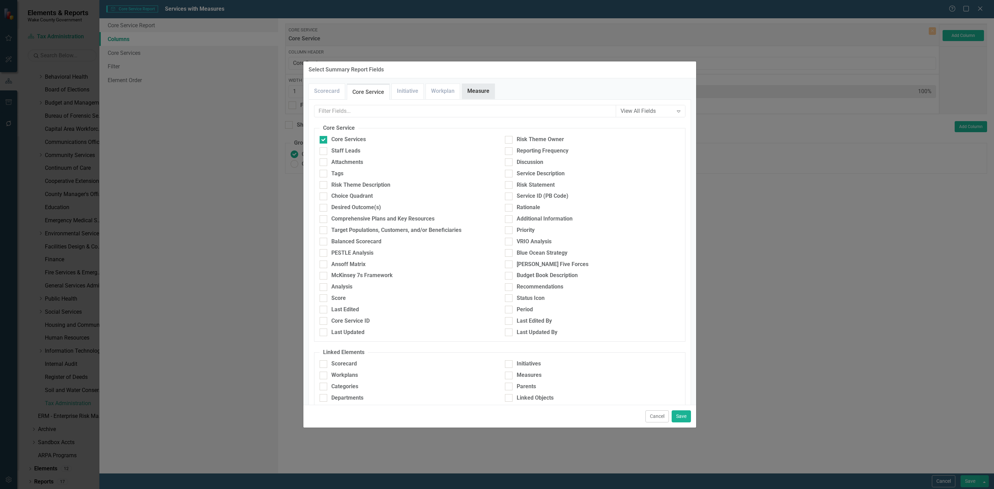
click at [487, 87] on link "Measure" at bounding box center [478, 91] width 32 height 15
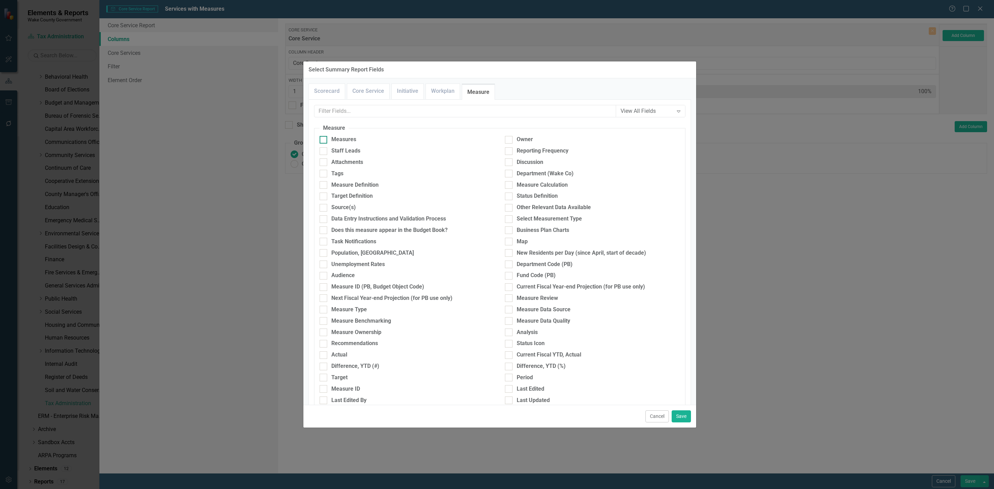
click at [358, 137] on div "Measures" at bounding box center [407, 140] width 175 height 8
click at [324, 137] on input "Measures" at bounding box center [322, 138] width 4 height 4
checkbox input "true"
click at [325, 186] on div at bounding box center [324, 185] width 8 height 8
click at [324, 186] on input "Measure Definition" at bounding box center [322, 183] width 4 height 4
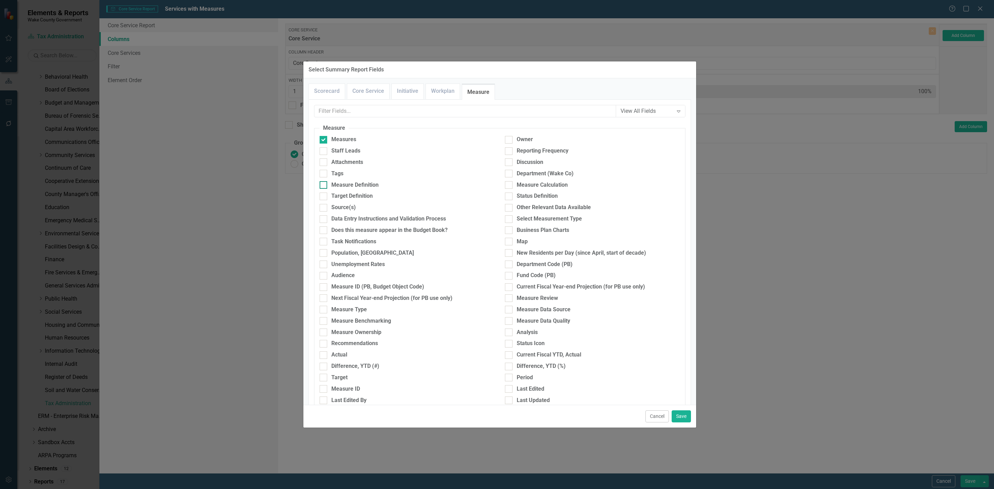
checkbox input "true"
click at [369, 97] on link "Core Service" at bounding box center [368, 91] width 42 height 15
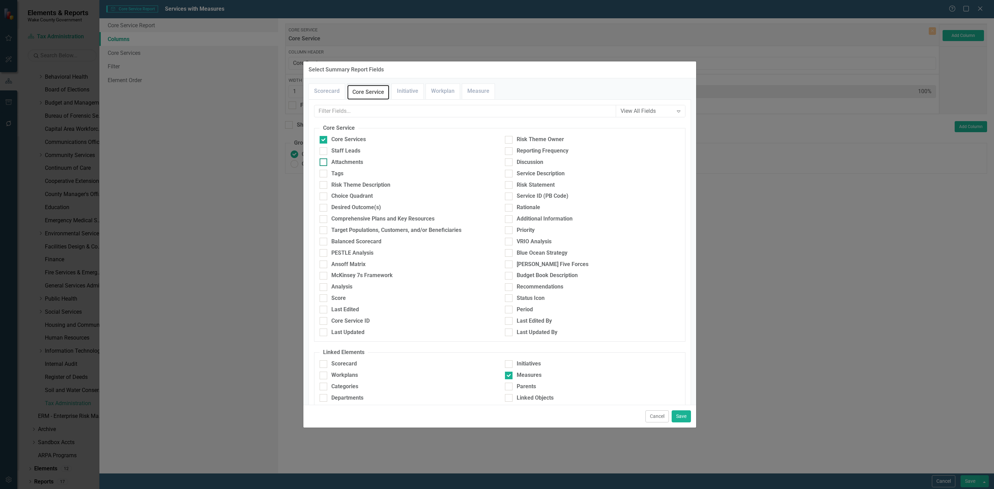
scroll to position [26, 0]
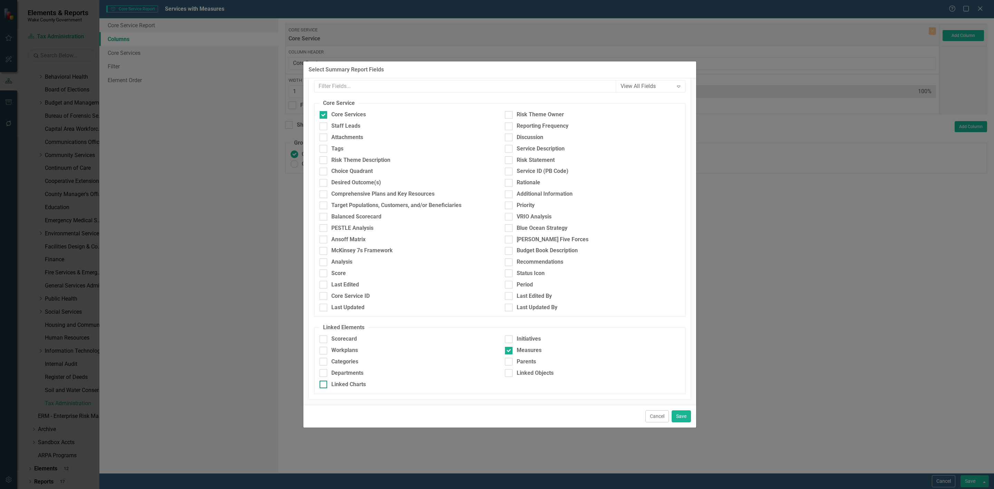
click at [334, 383] on div "Linked Charts" at bounding box center [348, 385] width 35 height 8
click at [324, 383] on input "Linked Charts" at bounding box center [322, 383] width 4 height 4
checkbox input "true"
click at [681, 416] on button "Save" at bounding box center [681, 416] width 19 height 12
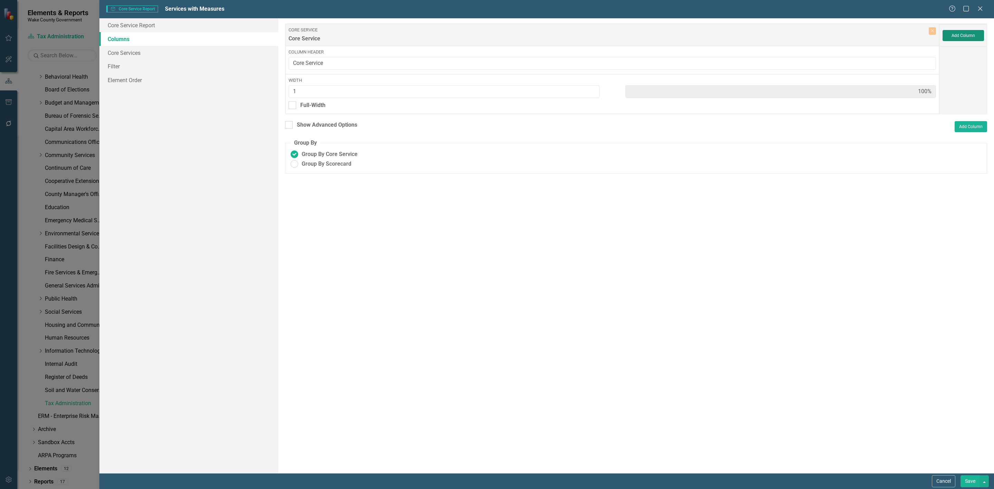
type input "25%"
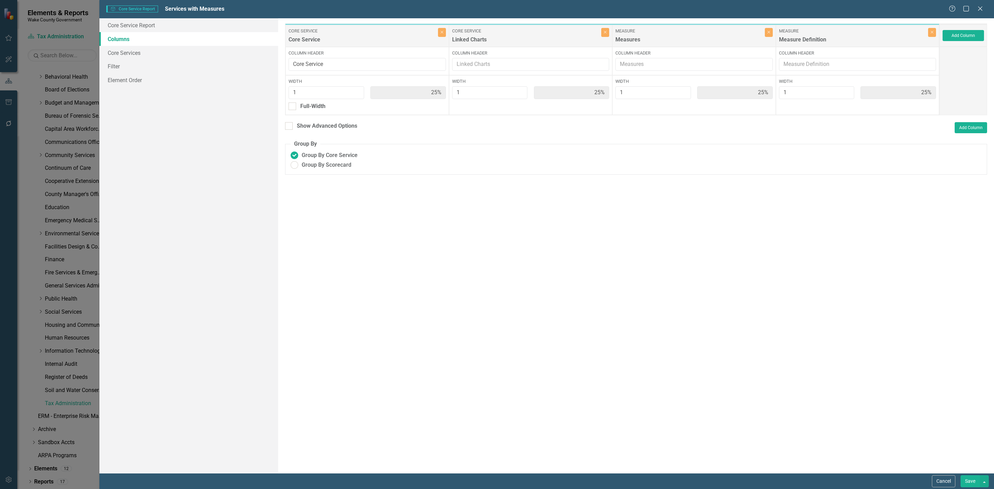
click at [970, 480] on button "Save" at bounding box center [969, 481] width 19 height 12
radio input "true"
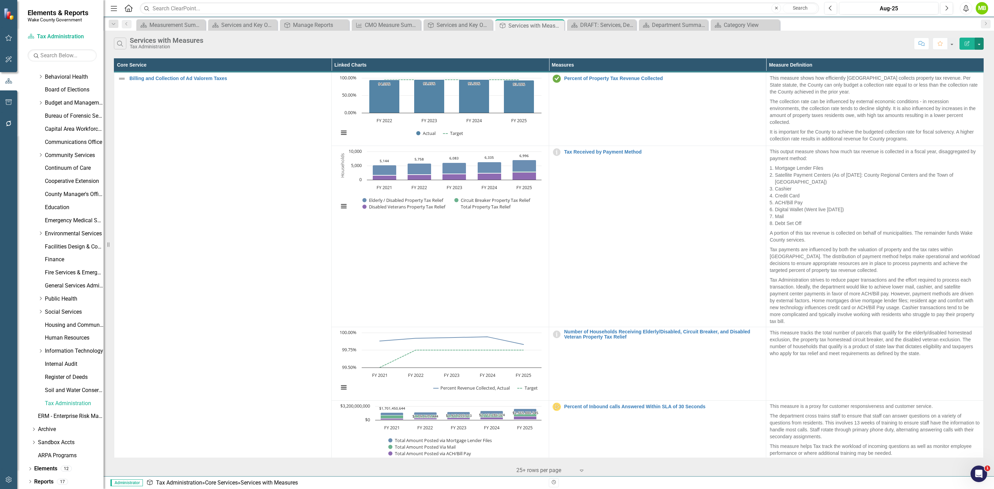
scroll to position [0, 6]
click at [453, 18] on div "Dropdown Search Scorecard Measurement Summary Close Scorecard Services and Key …" at bounding box center [549, 24] width 890 height 14
click at [300, 27] on div "Manage Reports" at bounding box center [316, 25] width 46 height 9
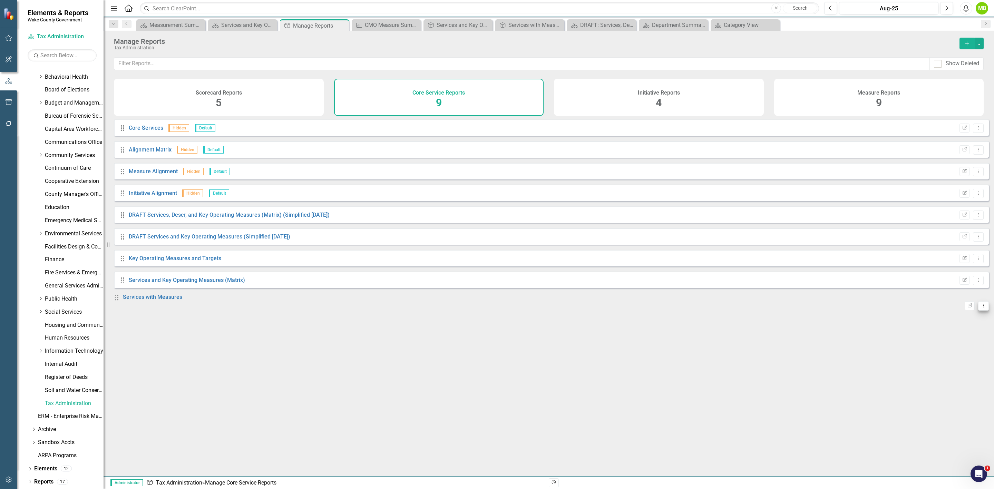
click at [978, 310] on button "Dropdown Menu" at bounding box center [983, 305] width 11 height 9
click at [960, 354] on link "Trash Delete Report" at bounding box center [949, 357] width 57 height 13
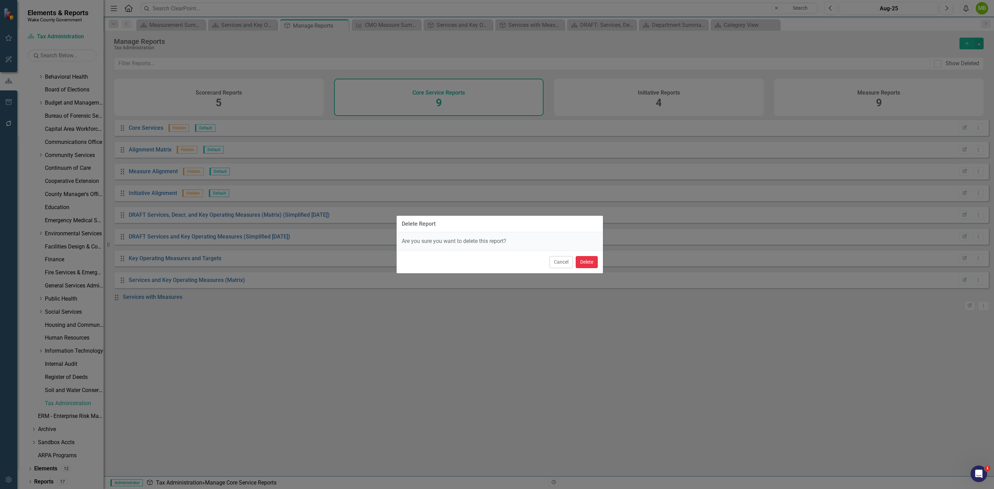
click at [595, 265] on button "Delete" at bounding box center [587, 262] width 22 height 12
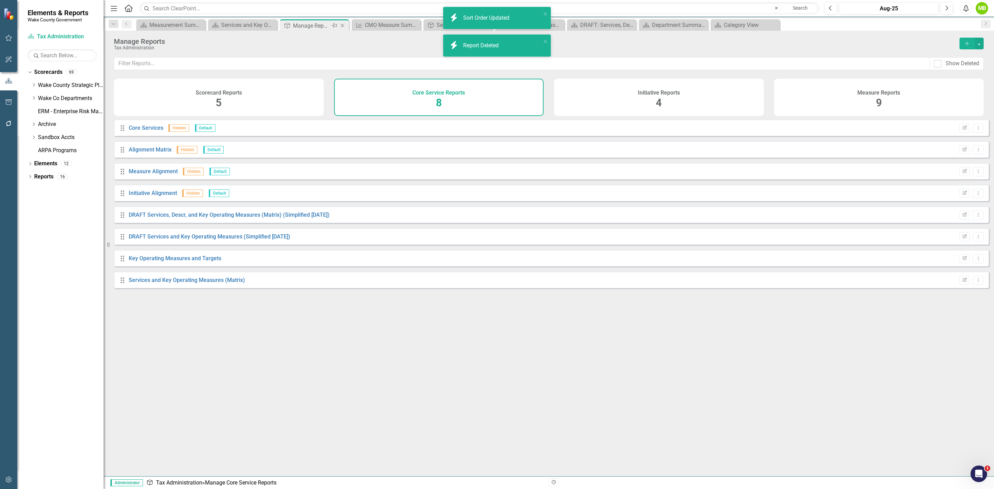
click at [344, 25] on icon "Close" at bounding box center [342, 26] width 7 height 6
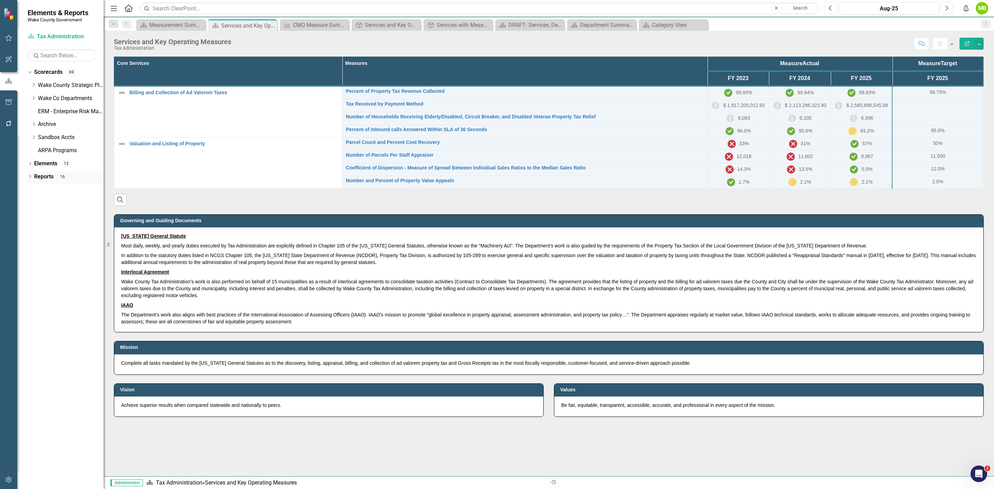
click at [41, 177] on link "Reports" at bounding box center [43, 177] width 19 height 8
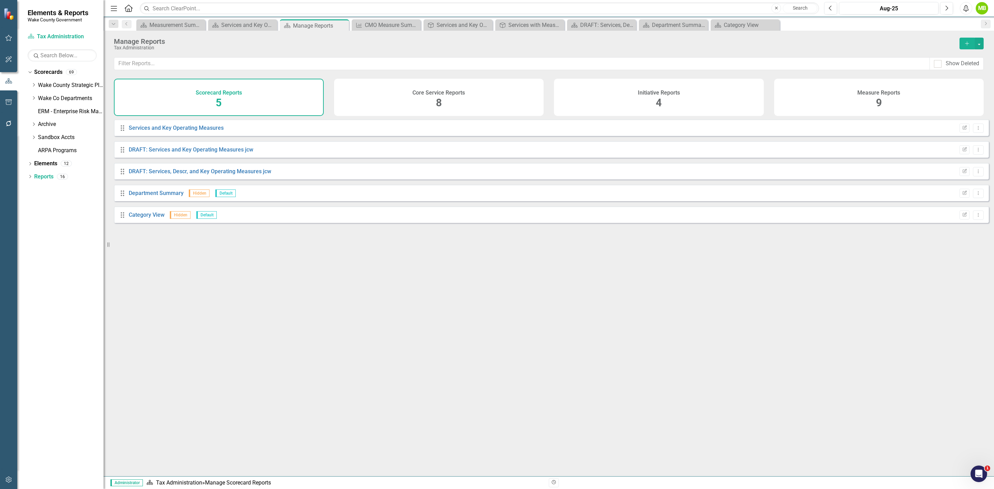
click at [820, 91] on div "Measure Reports 9" at bounding box center [879, 97] width 210 height 37
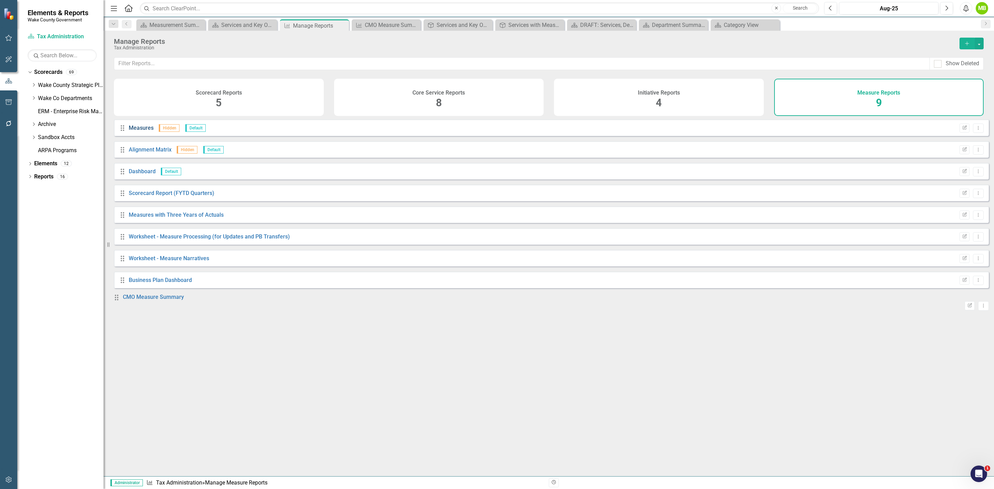
click at [144, 130] on link "Measures" at bounding box center [141, 128] width 25 height 7
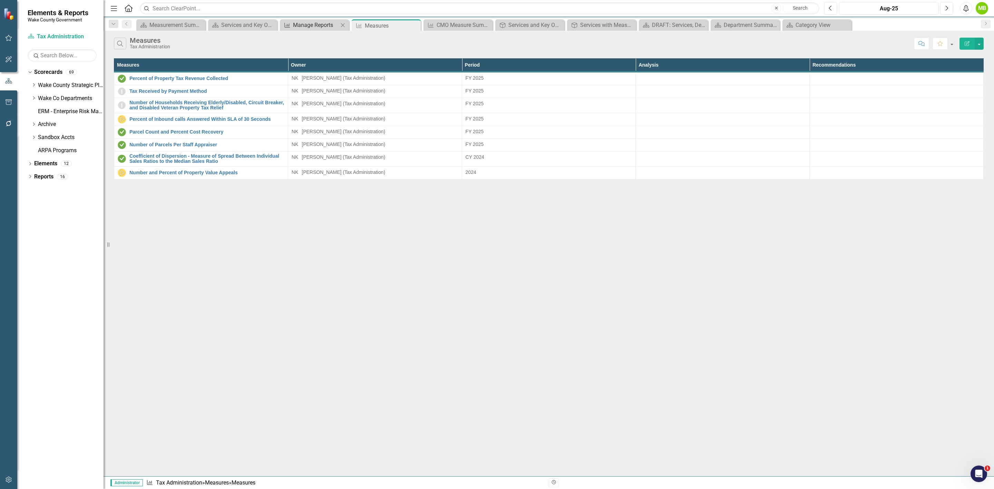
click at [320, 28] on div "Manage Reports" at bounding box center [316, 25] width 46 height 9
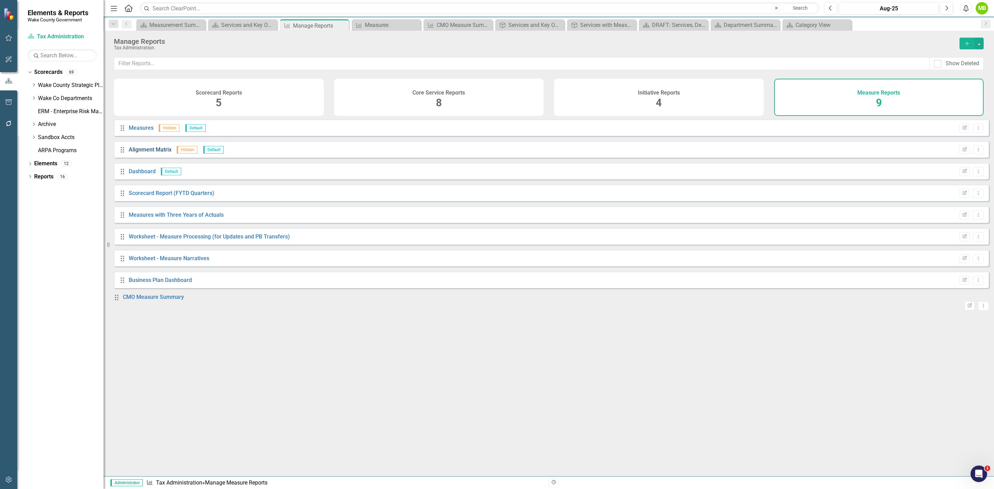
click at [156, 153] on link "Alignment Matrix" at bounding box center [150, 149] width 43 height 7
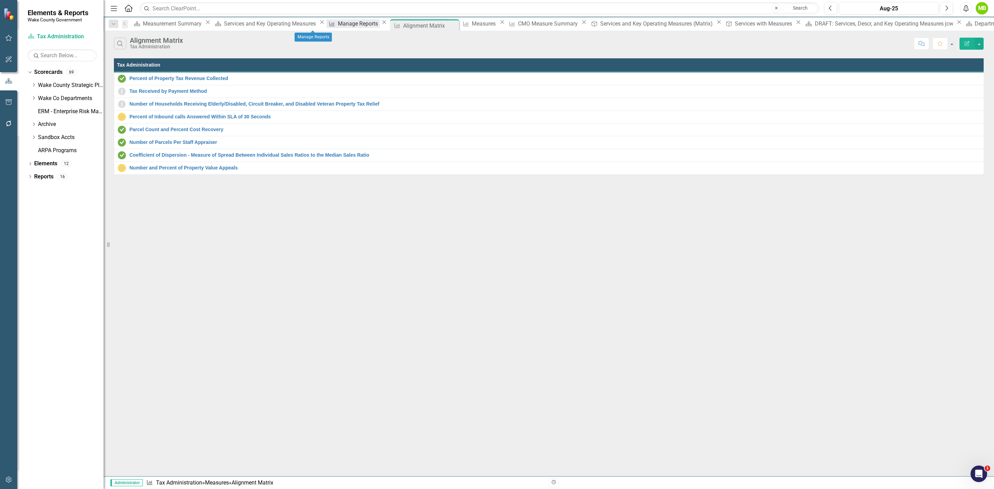
click at [338, 24] on div "Manage Reports" at bounding box center [359, 23] width 42 height 9
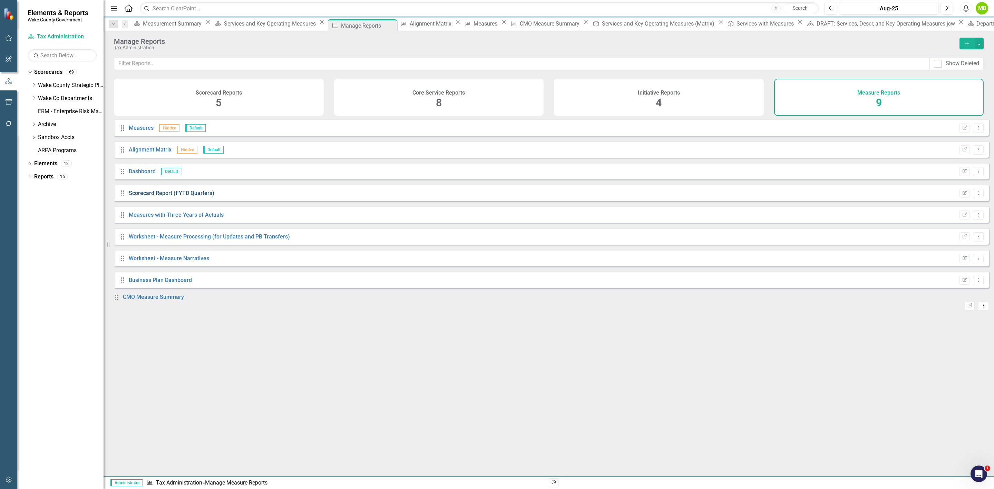
click at [154, 196] on link "Scorecard Report (FYTD Quarters)" at bounding box center [172, 193] width 86 height 7
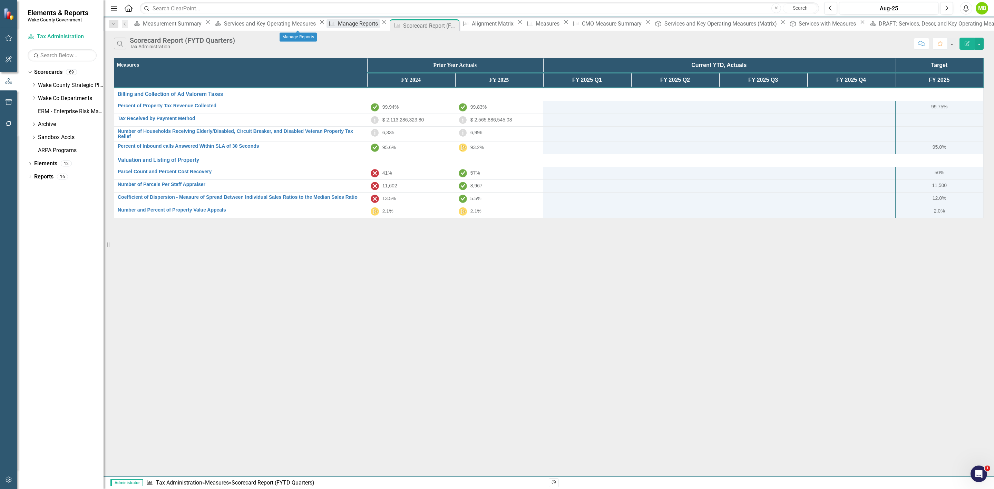
click at [338, 26] on div "Manage Reports" at bounding box center [359, 23] width 42 height 9
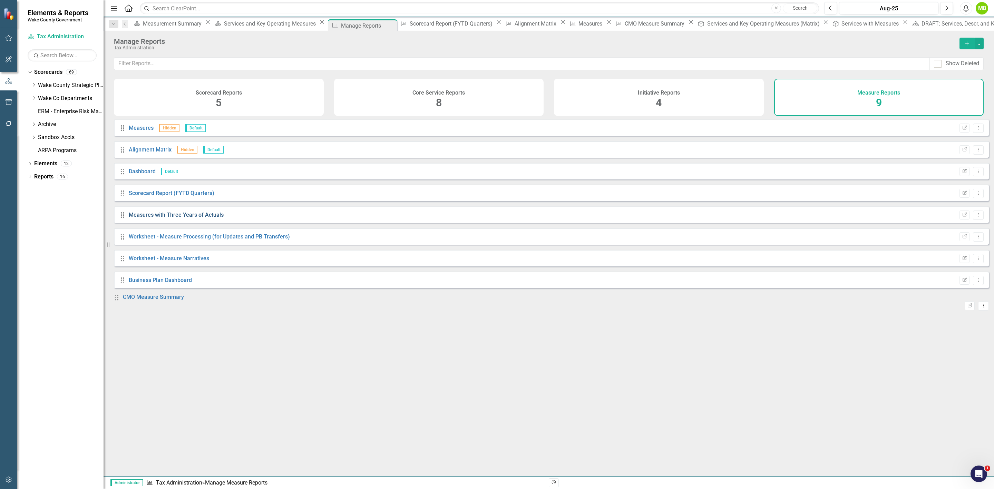
click at [212, 218] on link "Measures with Three Years of Actuals" at bounding box center [176, 215] width 95 height 7
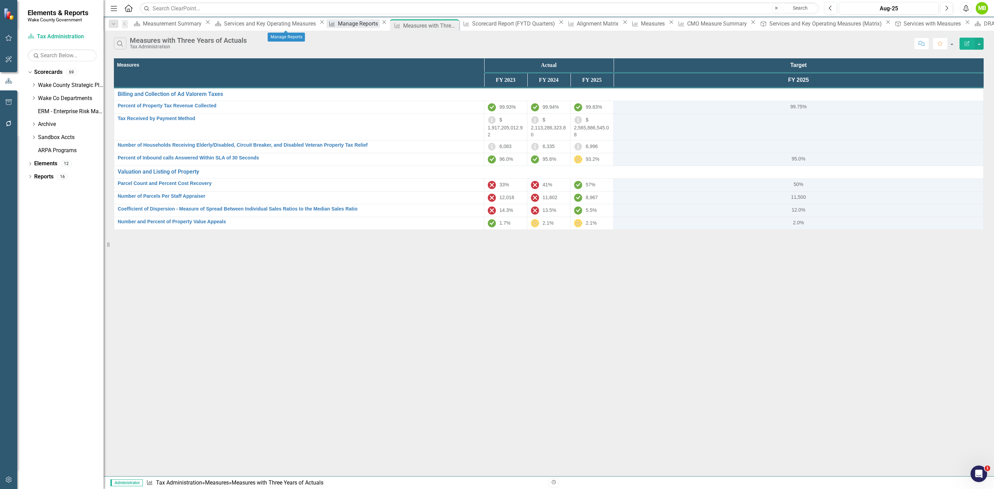
click at [338, 24] on div "Manage Reports" at bounding box center [359, 23] width 42 height 9
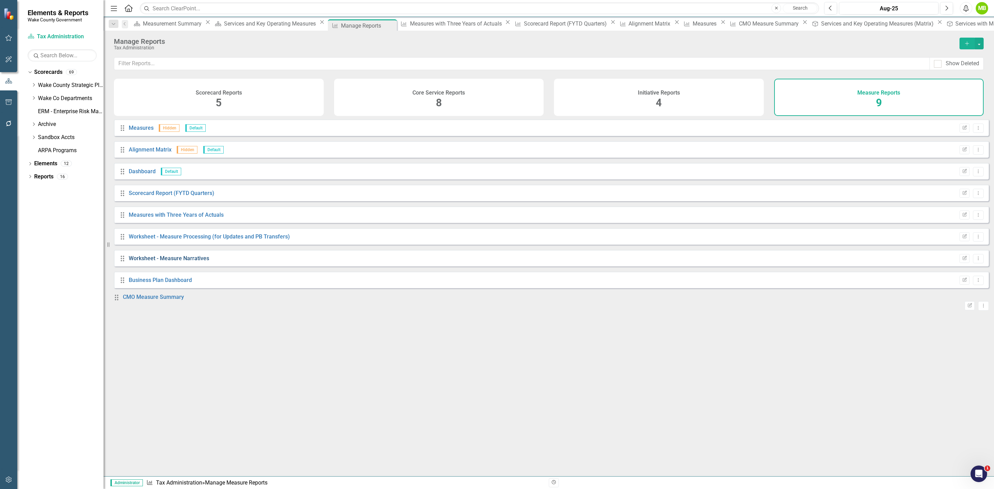
click at [202, 262] on link "Worksheet - Measure Narratives" at bounding box center [169, 258] width 80 height 7
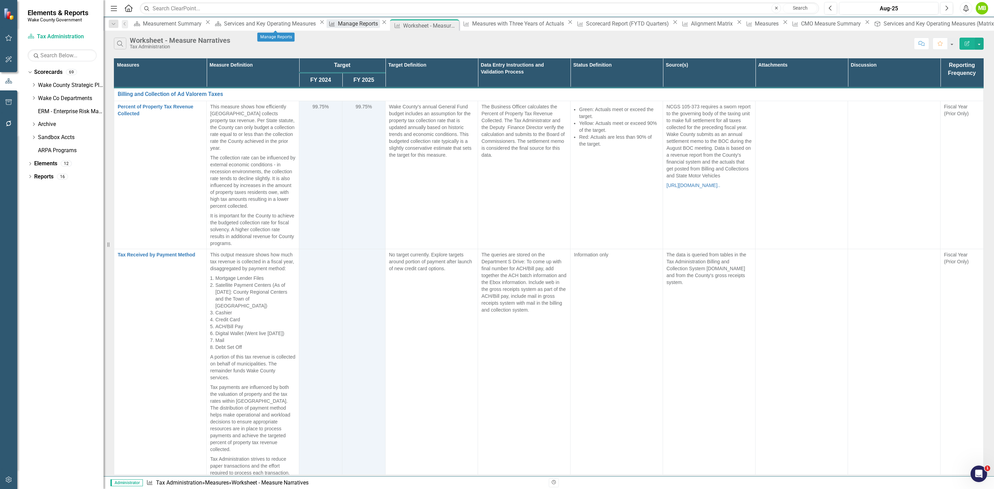
click at [338, 21] on div "Manage Reports" at bounding box center [359, 23] width 42 height 9
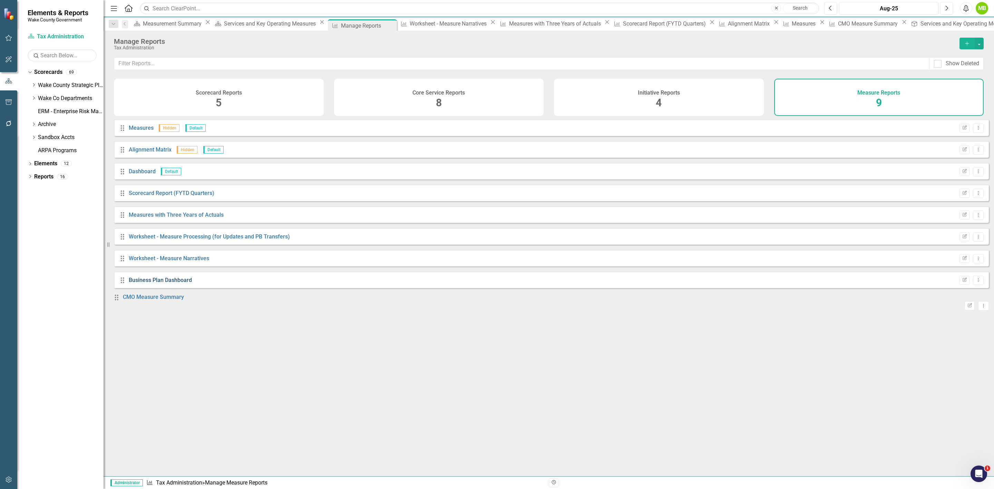
click at [169, 283] on link "Business Plan Dashboard" at bounding box center [160, 280] width 63 height 7
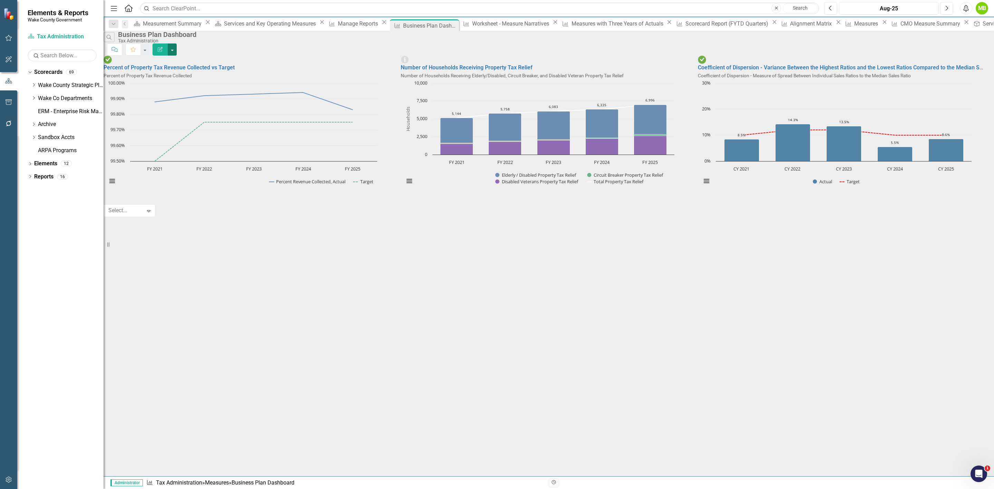
click at [177, 43] on button "button" at bounding box center [172, 49] width 9 height 12
click at [168, 50] on button "Edit Report" at bounding box center [160, 49] width 15 height 12
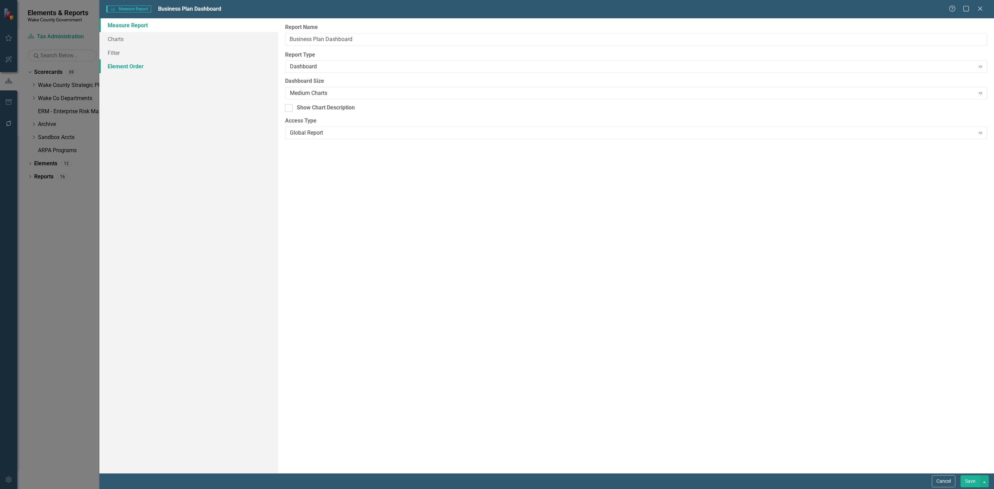
click at [195, 60] on link "Element Order" at bounding box center [188, 66] width 179 height 14
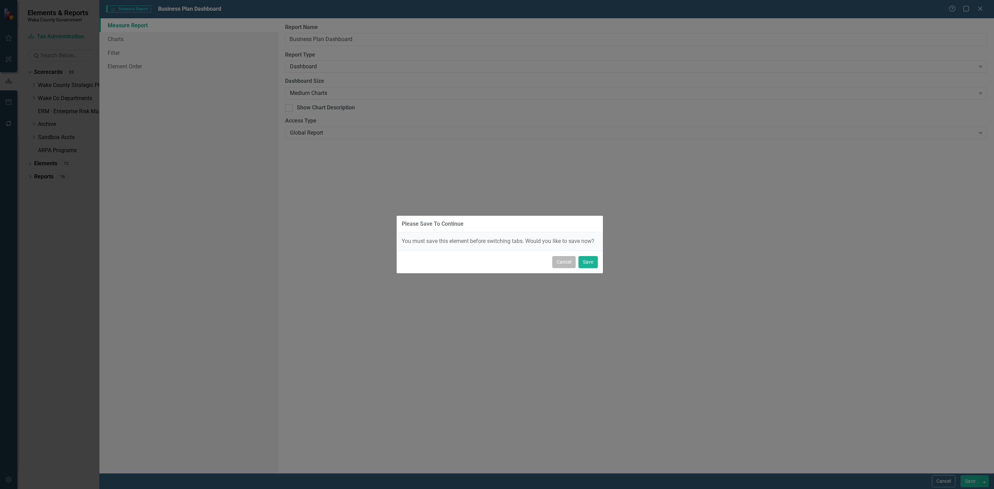
click at [562, 264] on button "Cancel" at bounding box center [563, 262] width 23 height 12
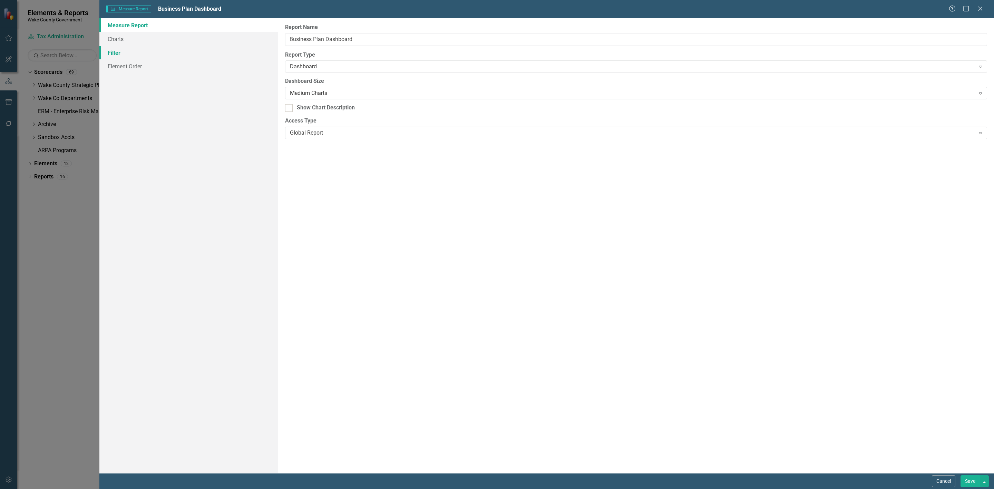
click at [121, 57] on link "Filter" at bounding box center [188, 53] width 179 height 14
click at [948, 480] on button "Cancel" at bounding box center [943, 481] width 23 height 12
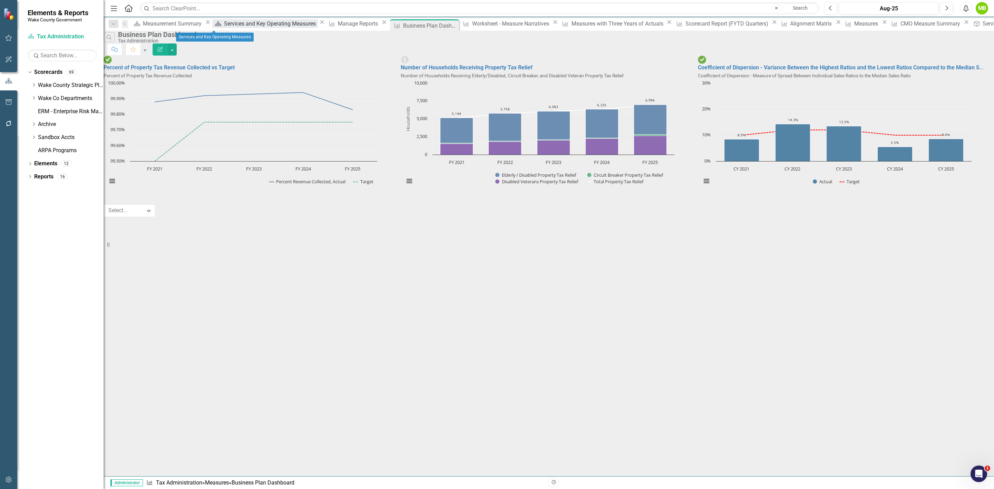
click at [225, 24] on div "Services and Key Operating Measures" at bounding box center [271, 23] width 94 height 9
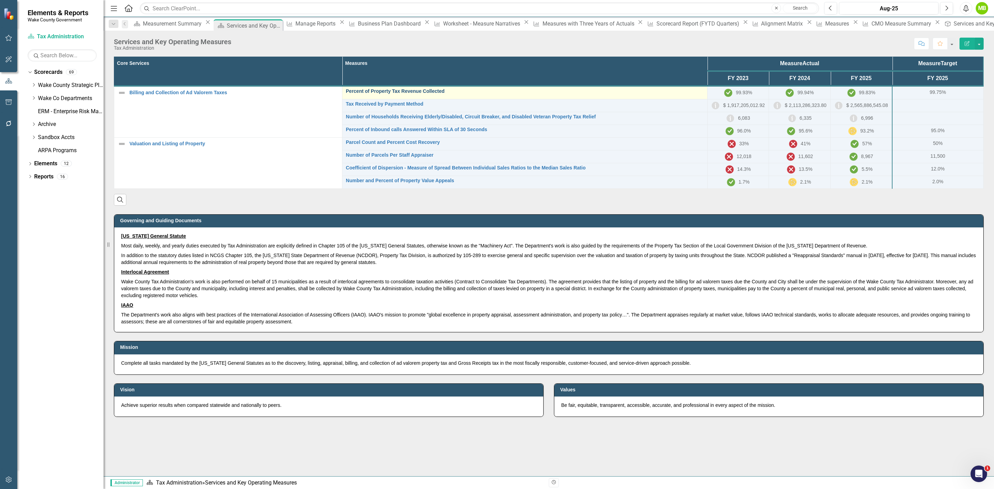
click at [409, 89] on link "Percent of Property Tax Revenue Collected" at bounding box center [525, 91] width 358 height 5
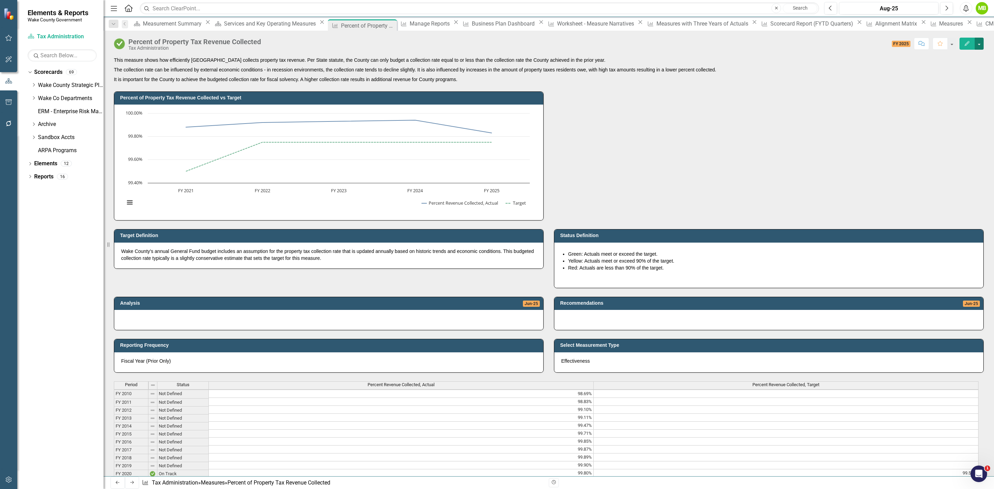
click at [982, 42] on button "button" at bounding box center [979, 44] width 9 height 12
click at [970, 65] on link "Edit Report Edit Layout" at bounding box center [949, 70] width 67 height 13
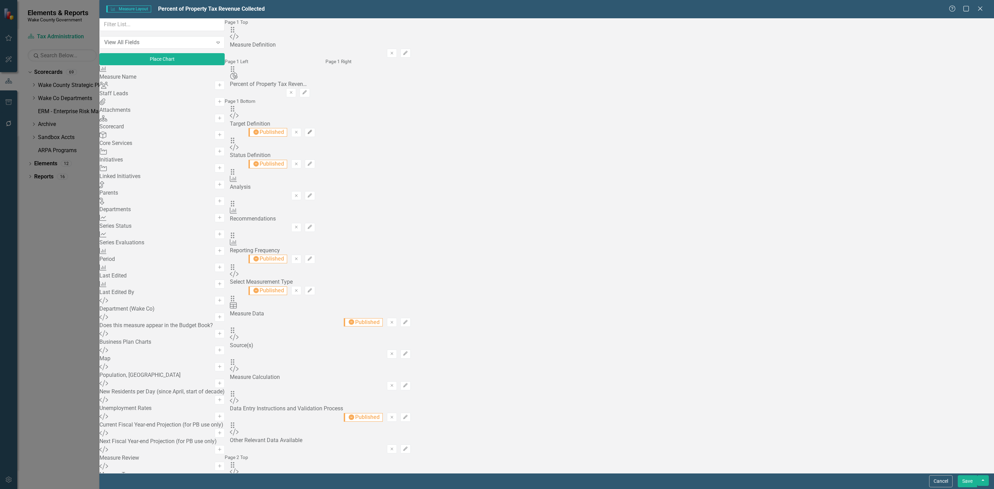
click at [312, 130] on icon "Edit" at bounding box center [309, 132] width 5 height 4
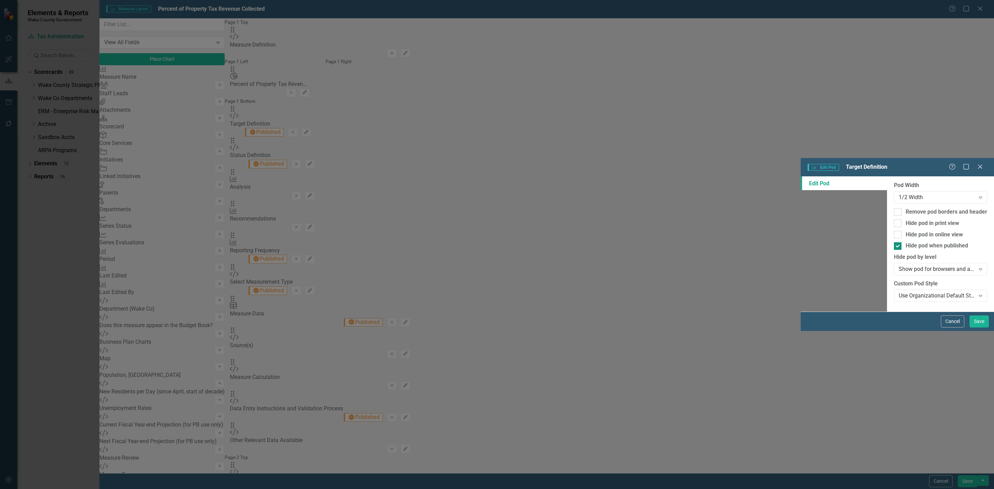
click at [894, 242] on div at bounding box center [898, 246] width 8 height 8
click at [894, 242] on input "Hide pod when published" at bounding box center [896, 244] width 4 height 4
checkbox input "false"
click at [951, 328] on button "Cancel" at bounding box center [952, 321] width 23 height 12
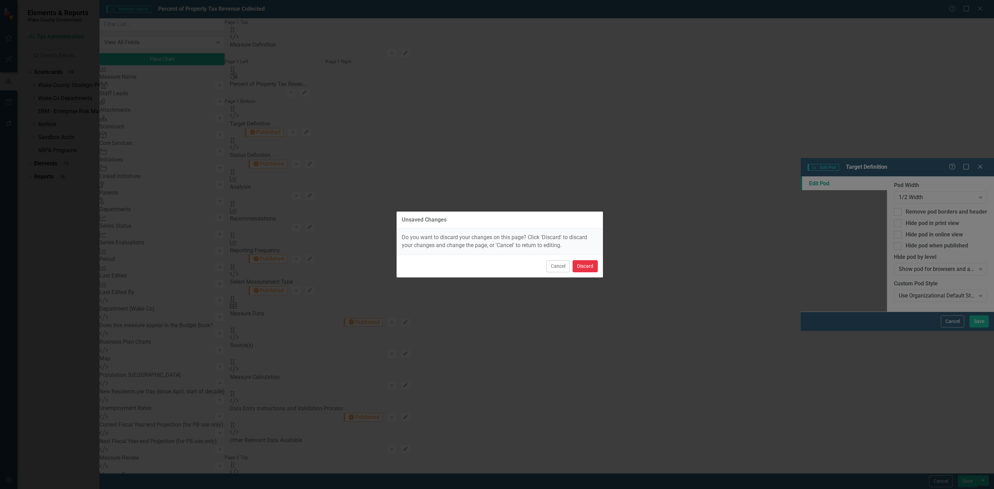
click at [583, 270] on button "Discard" at bounding box center [585, 266] width 25 height 12
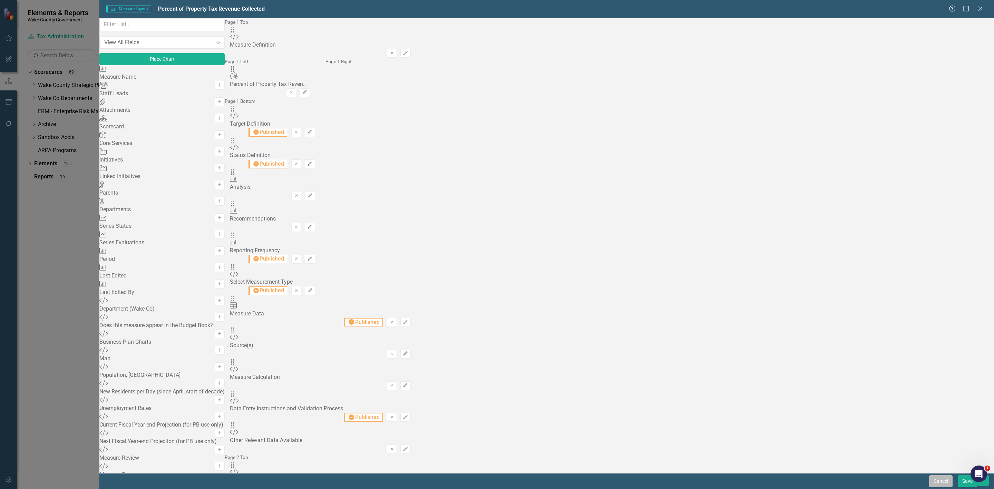
click at [942, 486] on button "Cancel" at bounding box center [940, 481] width 23 height 12
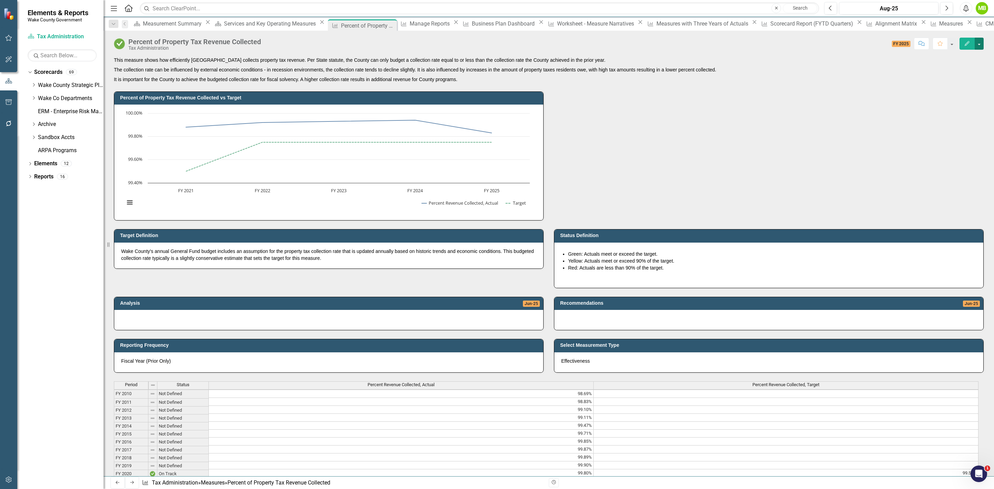
click at [978, 47] on button "button" at bounding box center [979, 44] width 9 height 12
click at [953, 122] on link "PDF Export to PDF" at bounding box center [949, 123] width 67 height 13
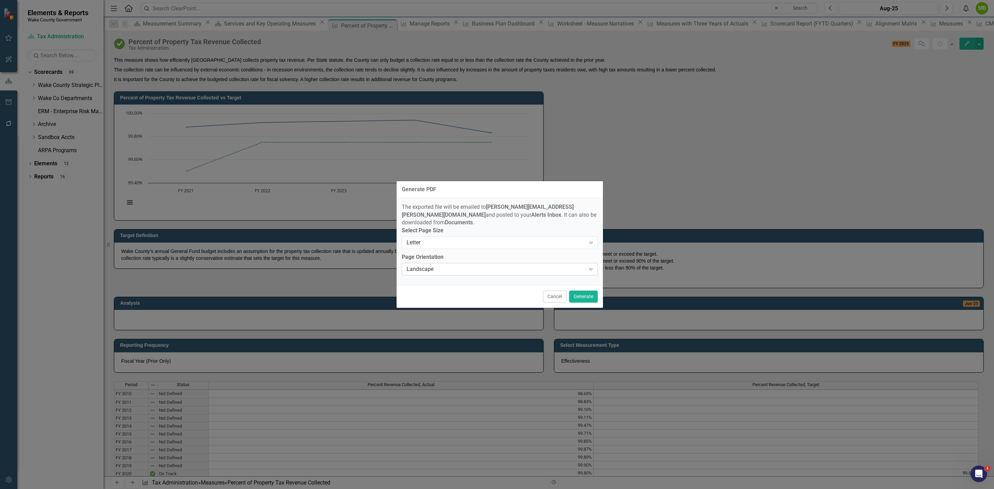
click at [561, 272] on div "Landscape Expand" at bounding box center [500, 269] width 196 height 12
click at [580, 296] on button "Generate" at bounding box center [583, 297] width 29 height 12
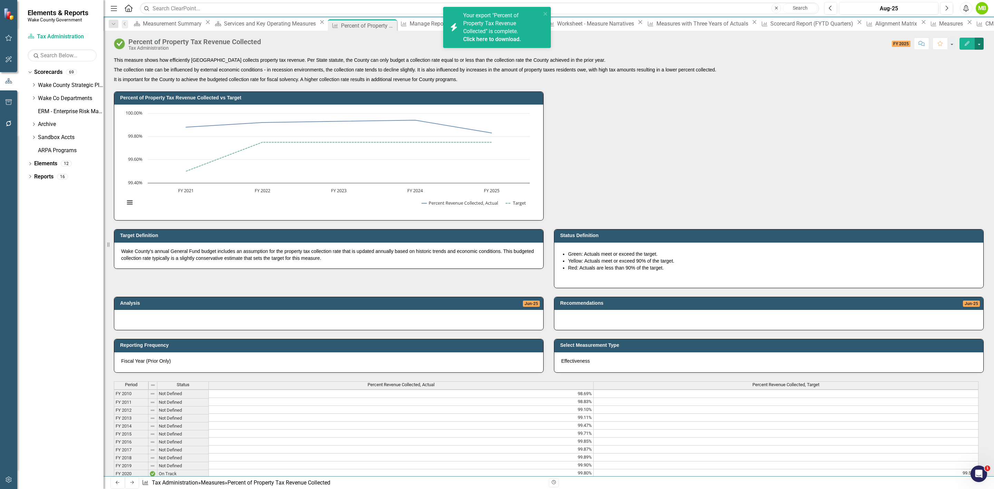
click at [979, 42] on button "button" at bounding box center [979, 44] width 9 height 12
click at [971, 66] on link "Edit Report Edit Layout" at bounding box center [949, 70] width 67 height 13
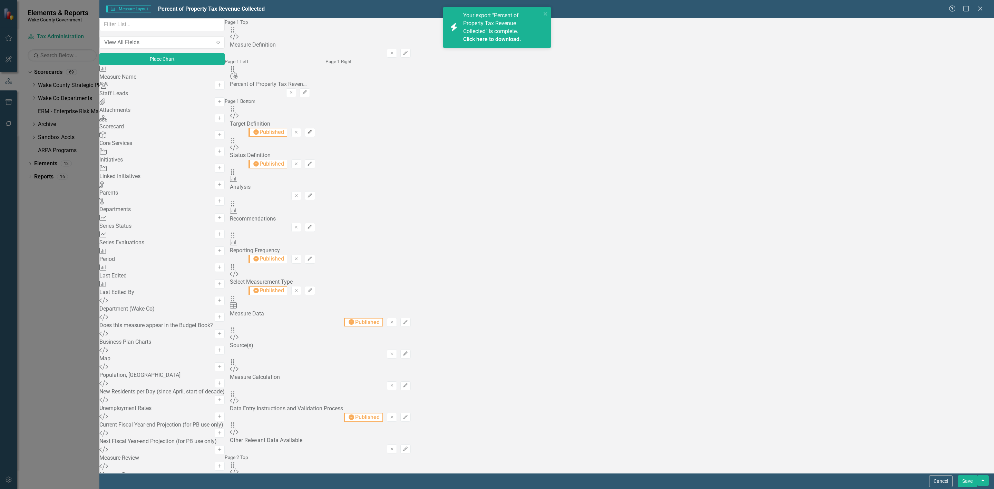
click at [312, 130] on icon "Edit" at bounding box center [309, 132] width 5 height 4
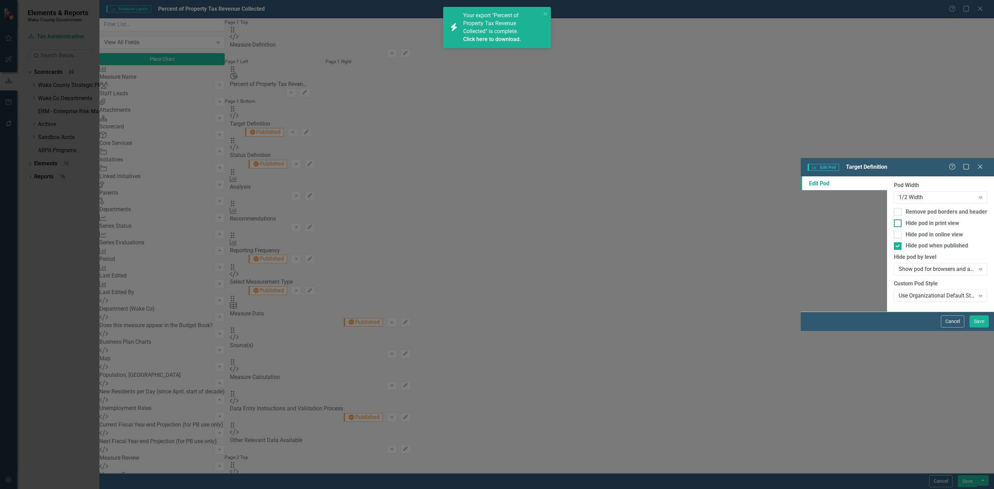
click at [906, 219] on div "Hide pod in print view" at bounding box center [932, 223] width 53 height 8
click at [894, 219] on input "Hide pod in print view" at bounding box center [896, 221] width 4 height 4
checkbox input "true"
click at [974, 328] on button "Save" at bounding box center [978, 321] width 19 height 12
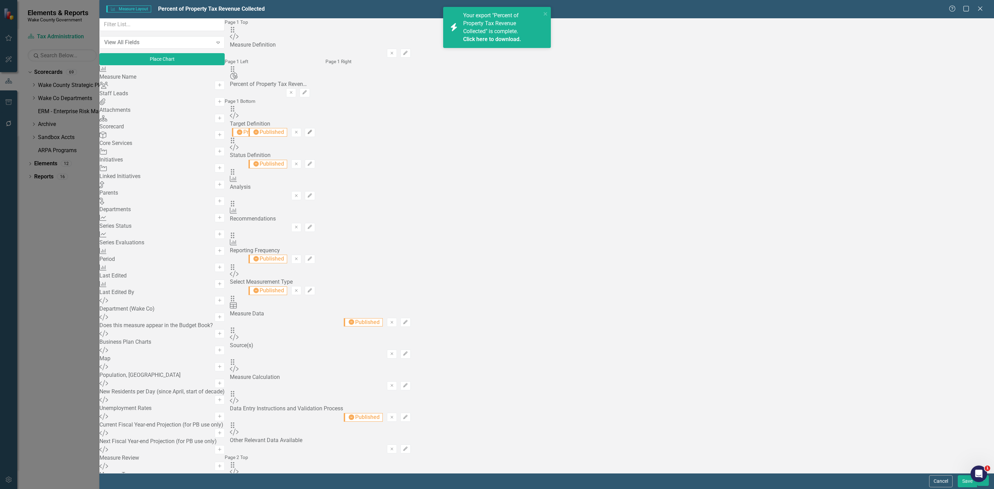
click at [312, 130] on icon "Edit" at bounding box center [309, 132] width 5 height 4
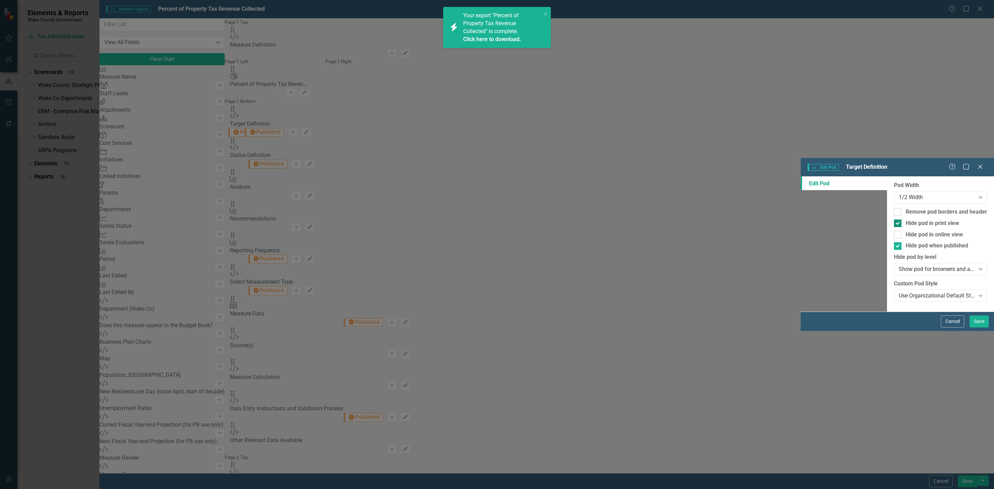
click at [906, 219] on div "Hide pod in print view" at bounding box center [932, 223] width 53 height 8
click at [894, 219] on input "Hide pod in print view" at bounding box center [896, 221] width 4 height 4
checkbox input "false"
click at [982, 328] on button "Save" at bounding box center [978, 321] width 19 height 12
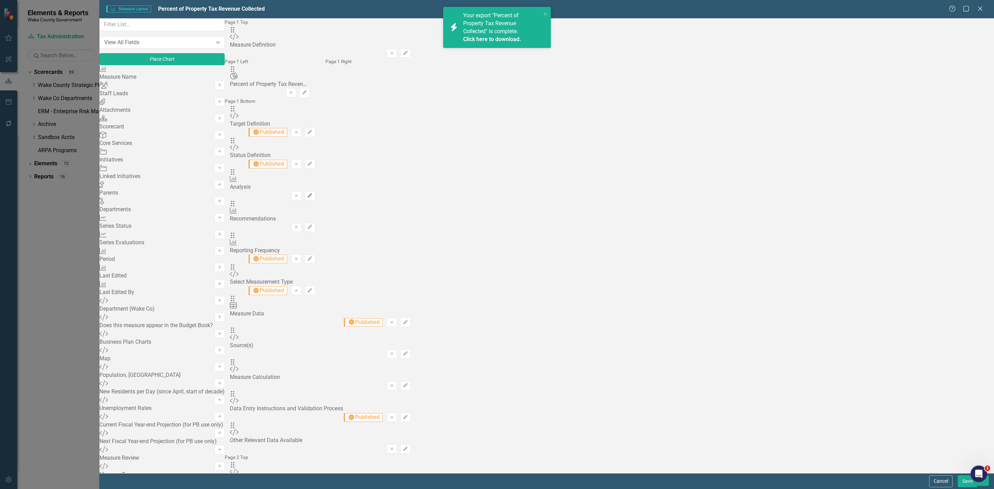
click at [315, 191] on button "Edit" at bounding box center [310, 195] width 10 height 9
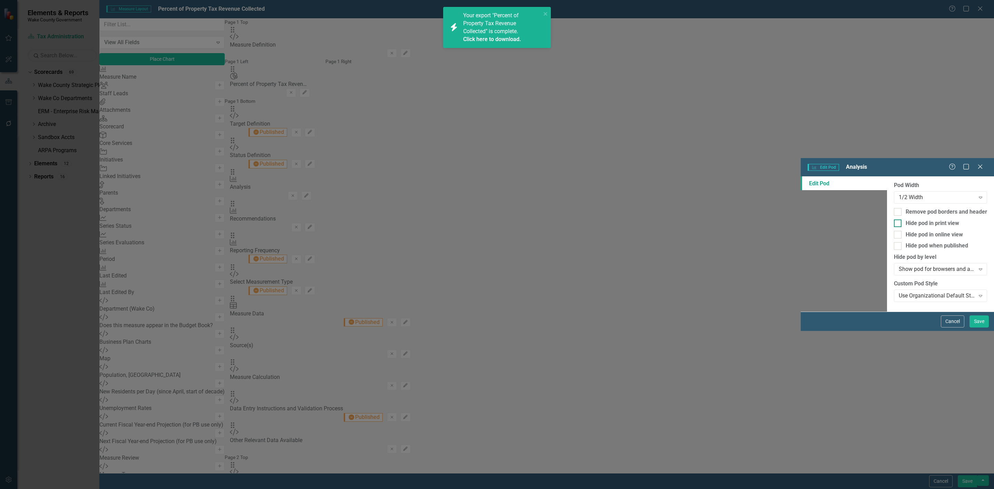
click at [906, 219] on div "Hide pod in print view" at bounding box center [932, 223] width 53 height 8
click at [894, 219] on input "Hide pod in print view" at bounding box center [896, 221] width 4 height 4
checkbox input "true"
click at [982, 328] on button "Save" at bounding box center [978, 321] width 19 height 12
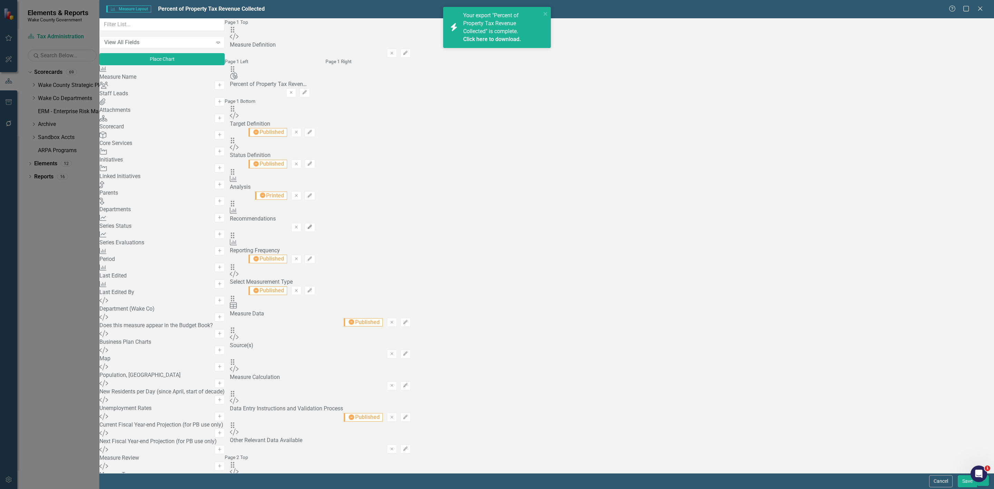
click at [312, 225] on icon "Edit" at bounding box center [309, 227] width 5 height 4
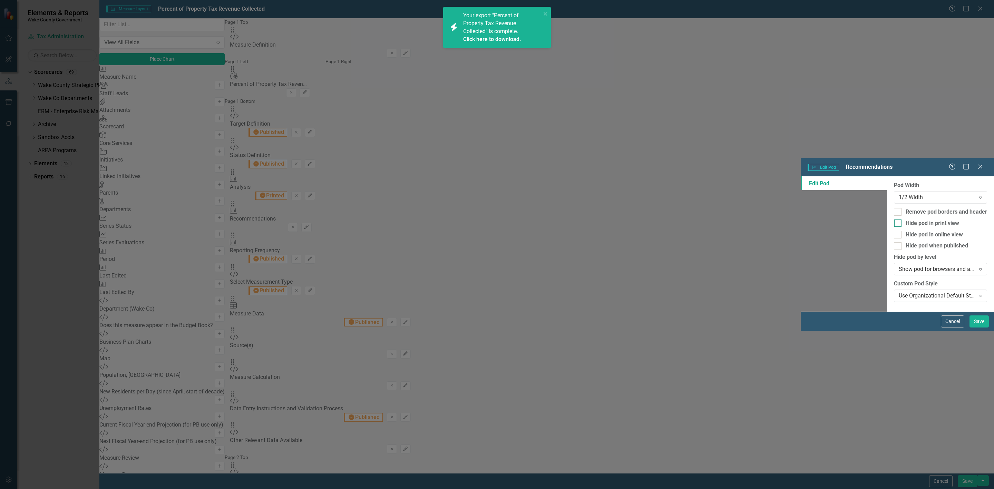
click at [906, 219] on div "Hide pod in print view" at bounding box center [932, 223] width 53 height 8
click at [894, 219] on input "Hide pod in print view" at bounding box center [896, 221] width 4 height 4
checkbox input "true"
click at [973, 328] on button "Save" at bounding box center [978, 321] width 19 height 12
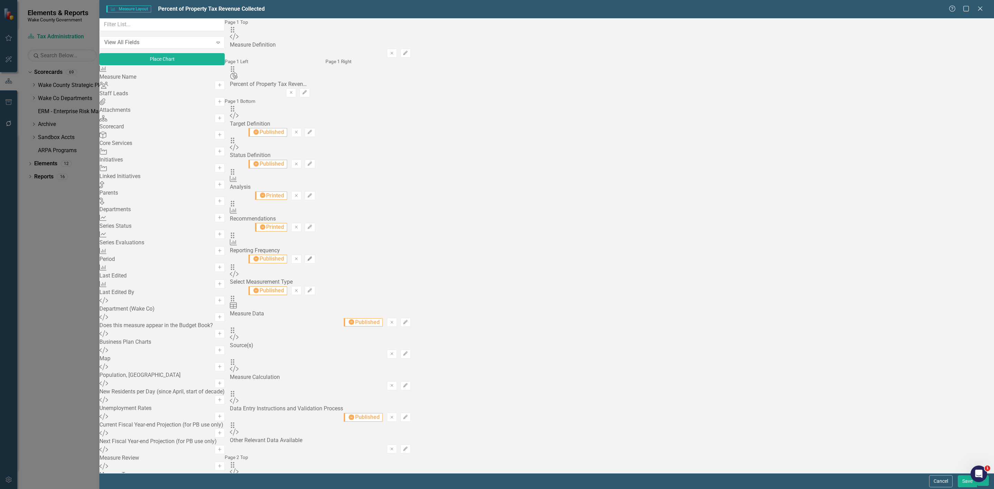
click at [312, 257] on icon "Edit" at bounding box center [309, 259] width 5 height 4
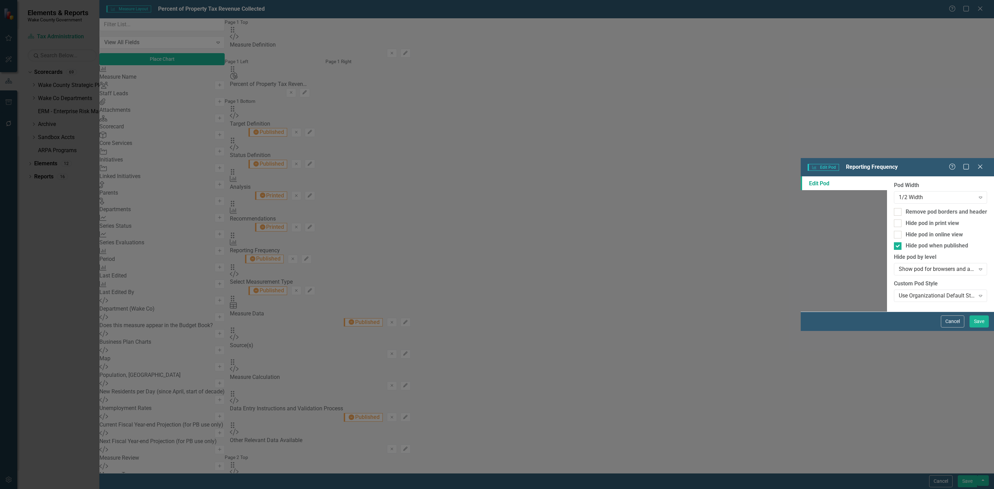
click at [887, 176] on div "Pod Width 1/2 Width Expand Remove pod borders and header Hide pod in print view…" at bounding box center [940, 243] width 107 height 135
click at [894, 219] on div at bounding box center [898, 223] width 8 height 8
click at [894, 219] on input "Hide pod in print view" at bounding box center [896, 221] width 4 height 4
checkbox input "true"
click at [980, 328] on button "Save" at bounding box center [978, 321] width 19 height 12
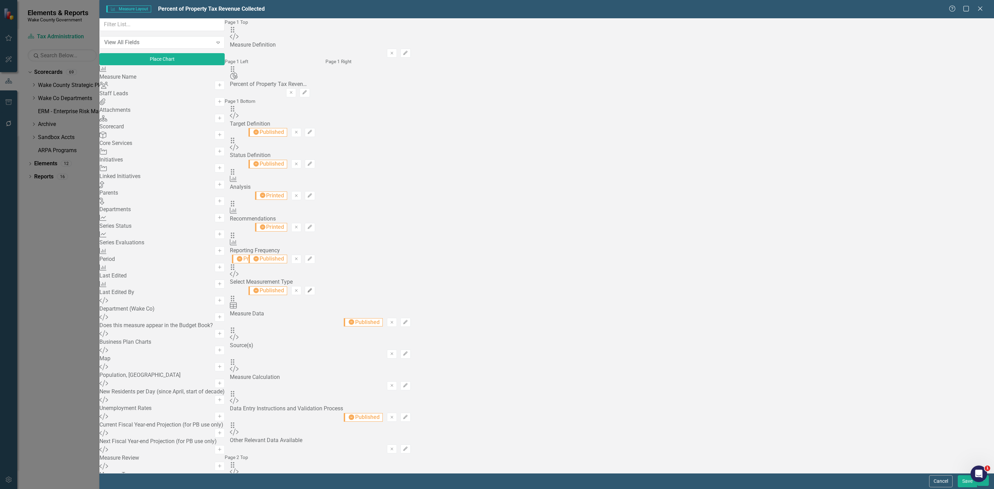
click at [312, 288] on icon "button" at bounding box center [310, 290] width 4 height 4
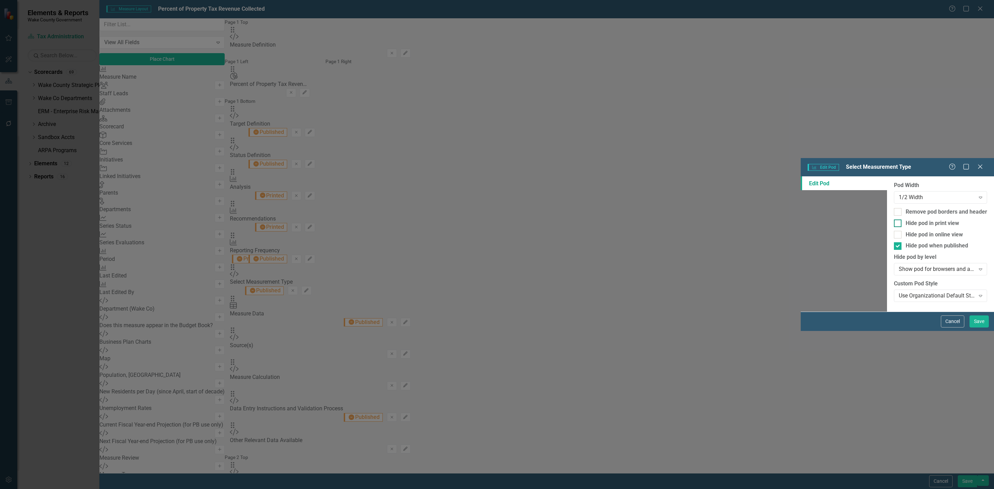
click at [906, 219] on div "Hide pod in print view" at bounding box center [932, 223] width 53 height 8
click at [894, 219] on input "Hide pod in print view" at bounding box center [896, 221] width 4 height 4
checkbox input "true"
click at [979, 328] on button "Save" at bounding box center [978, 321] width 19 height 12
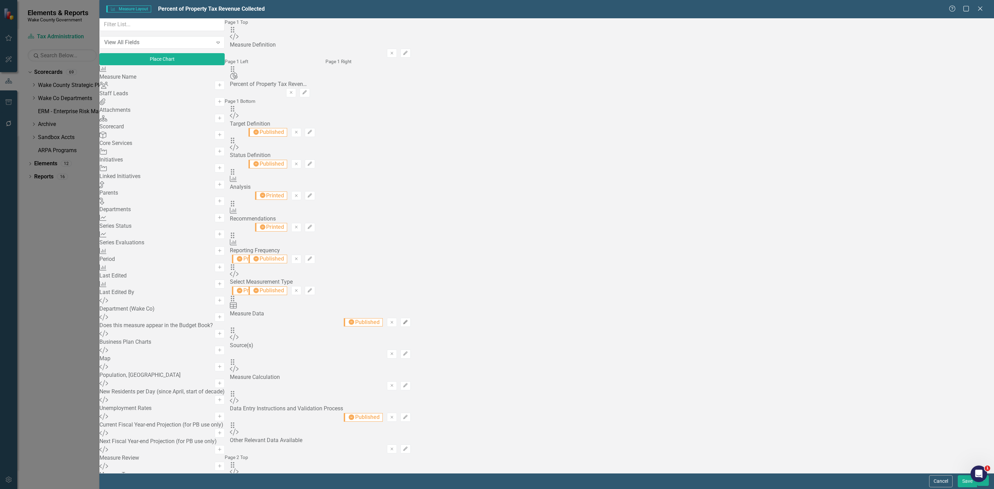
click at [408, 320] on icon "button" at bounding box center [405, 322] width 4 height 4
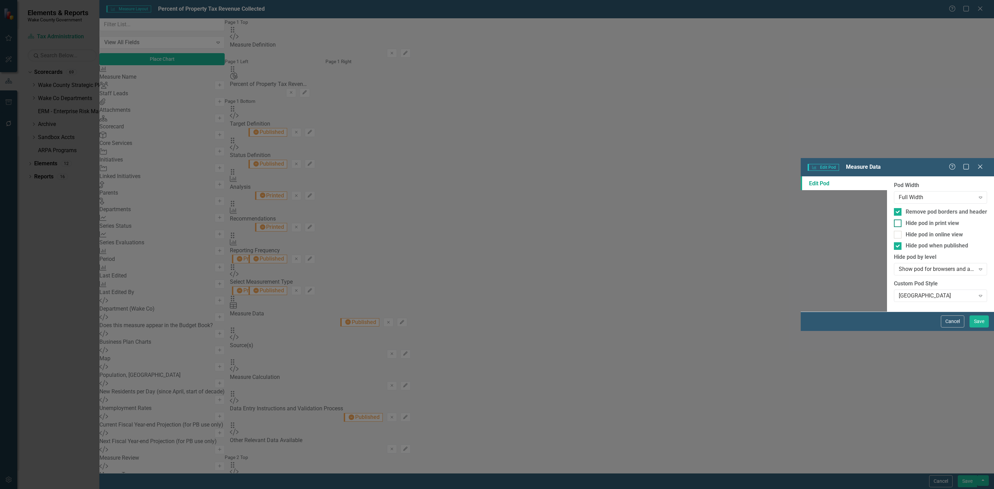
click at [906, 219] on div "Hide pod in print view" at bounding box center [932, 223] width 53 height 8
click at [894, 219] on input "Hide pod in print view" at bounding box center [896, 221] width 4 height 4
checkbox input "true"
click at [974, 328] on button "Save" at bounding box center [978, 321] width 19 height 12
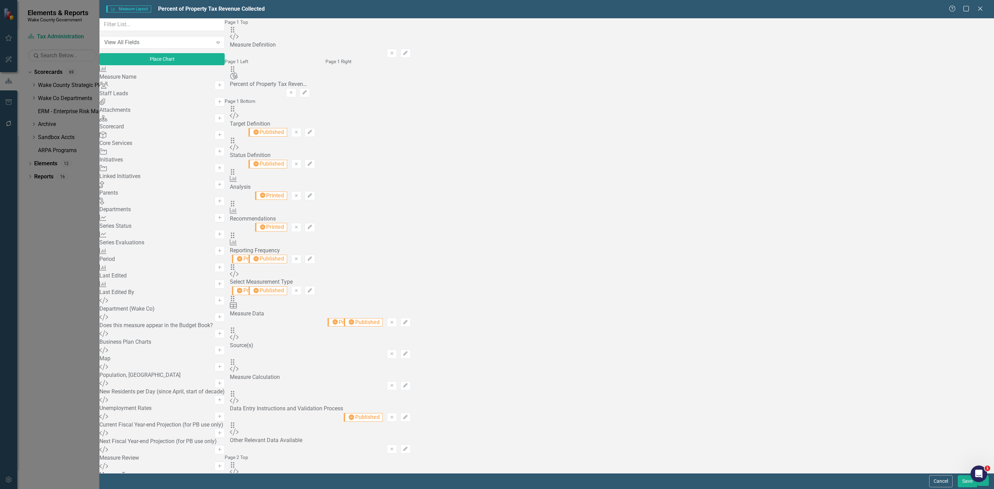
click at [965, 483] on button "Save" at bounding box center [967, 481] width 19 height 12
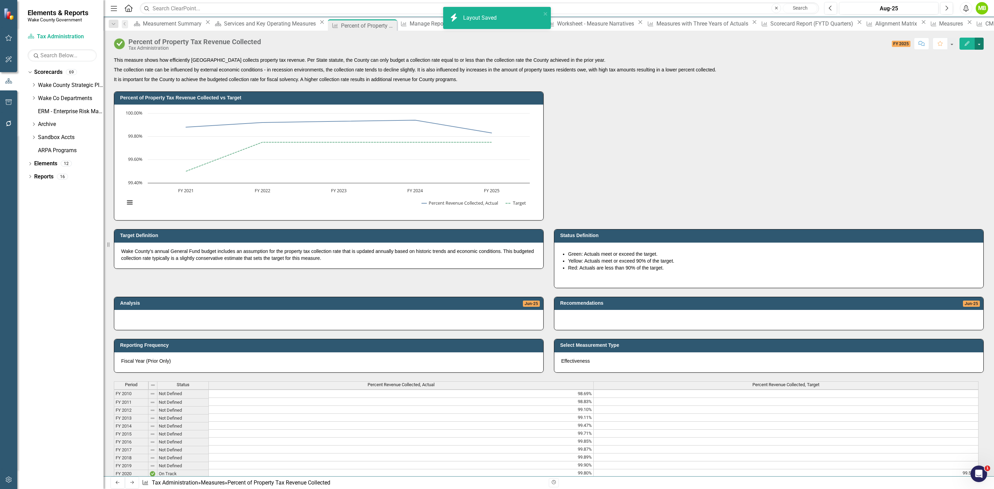
click at [979, 45] on button "button" at bounding box center [979, 44] width 9 height 12
click at [966, 118] on link "PDF Export to PDF" at bounding box center [949, 123] width 67 height 13
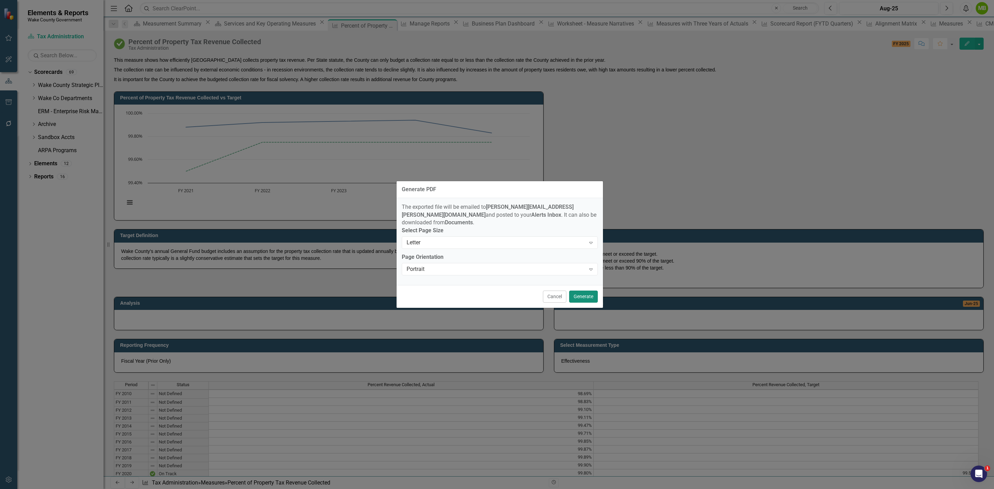
click at [585, 295] on button "Generate" at bounding box center [583, 297] width 29 height 12
